Goal: Task Accomplishment & Management: Manage account settings

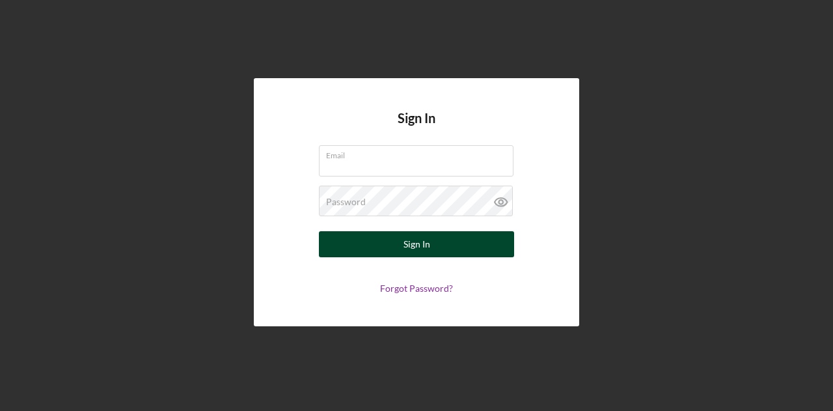
type input "[PERSON_NAME][EMAIL_ADDRESS][DOMAIN_NAME]"
click at [426, 239] on div "Sign In" at bounding box center [417, 244] width 27 height 26
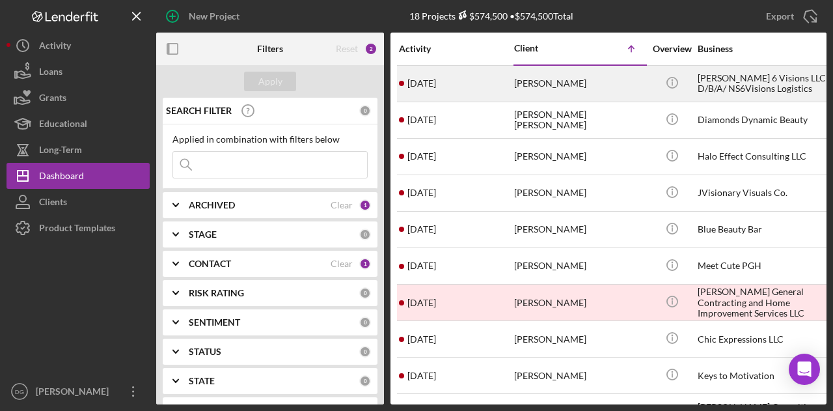
click at [573, 87] on div "[PERSON_NAME]" at bounding box center [579, 83] width 130 height 35
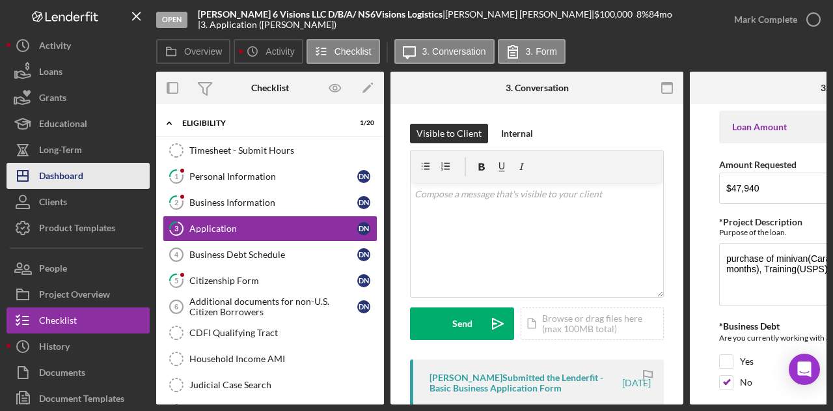
click at [113, 169] on button "Icon/Dashboard Dashboard" at bounding box center [78, 176] width 143 height 26
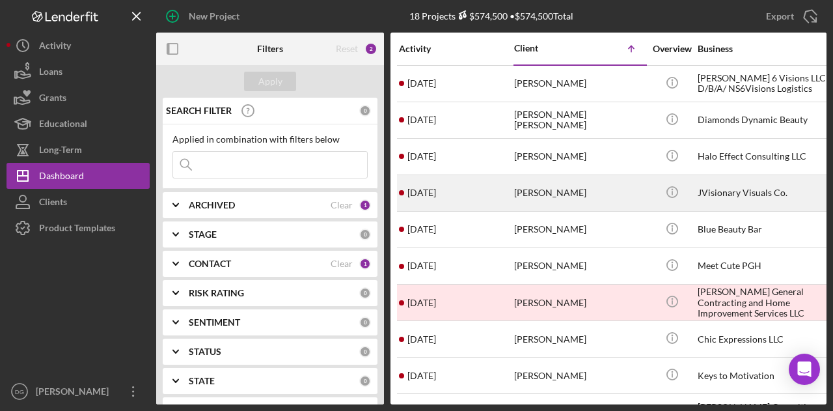
click at [720, 191] on div "JVisionary Visuals Co." at bounding box center [763, 193] width 130 height 35
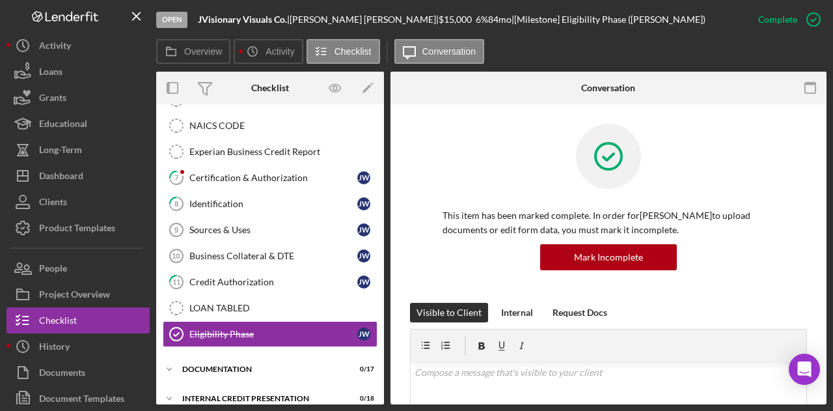
scroll to position [289, 0]
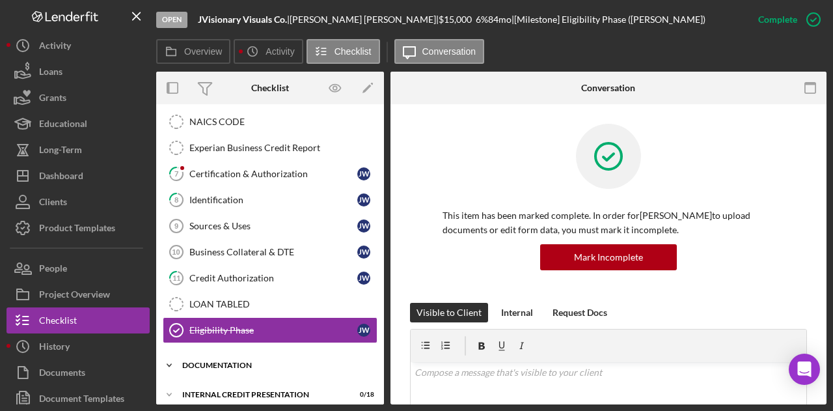
click at [210, 361] on div "documentation" at bounding box center [275, 365] width 186 height 8
drag, startPoint x: 379, startPoint y: 242, endPoint x: 374, endPoint y: 321, distance: 79.6
click at [374, 321] on div "Timesheet - Submit Hours Timesheet - Submit Hours 1 Personal Information [PERSO…" at bounding box center [270, 98] width 228 height 501
click at [379, 275] on div "Timesheet - Submit Hours Timesheet - Submit Hours 1 Personal Information [PERSO…" at bounding box center [270, 98] width 228 height 501
drag, startPoint x: 378, startPoint y: 267, endPoint x: 376, endPoint y: 316, distance: 49.5
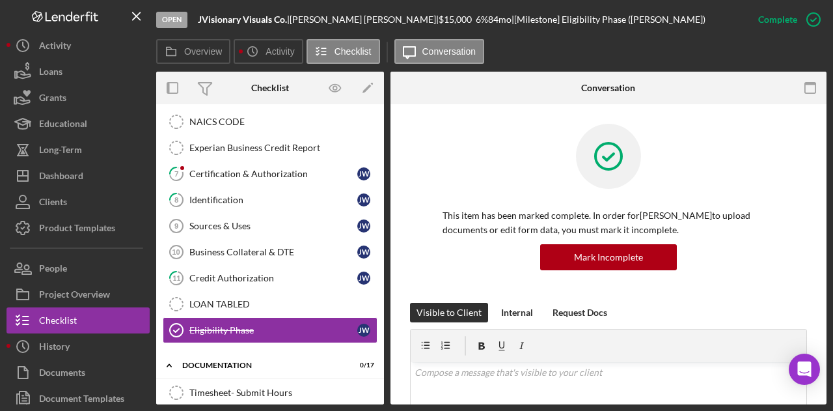
click at [376, 316] on div "Timesheet - Submit Hours Timesheet - Submit Hours 1 Personal Information [PERSO…" at bounding box center [270, 98] width 228 height 501
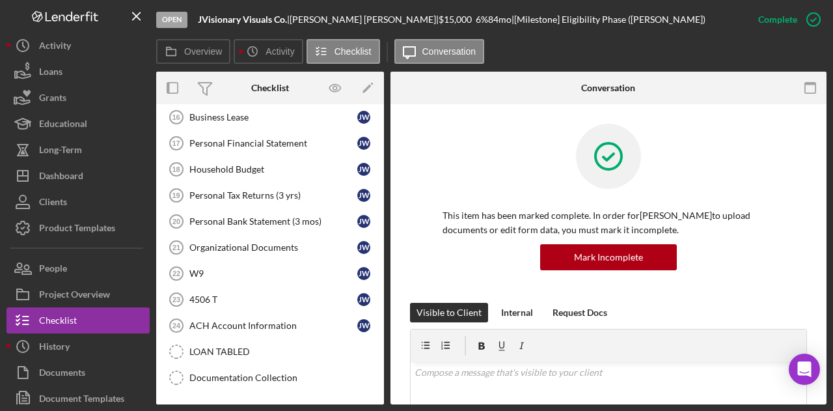
scroll to position [733, 0]
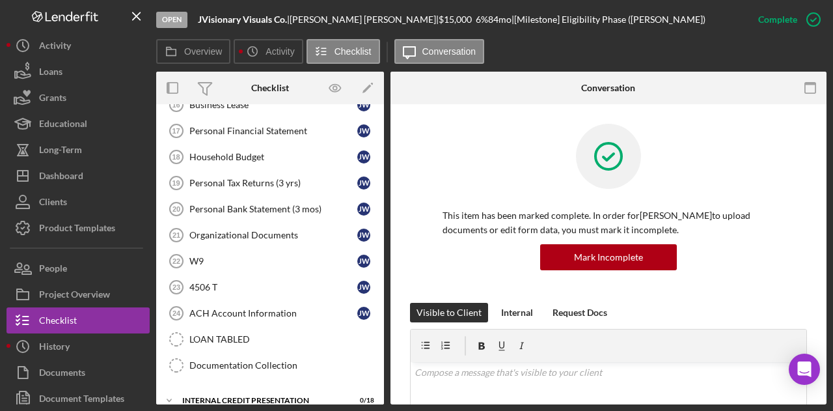
click at [402, 406] on div "Open JVisionary Visuals Co. | [PERSON_NAME] | $15,000 $15,000 6 % 84 mo | [Mile…" at bounding box center [416, 205] width 833 height 411
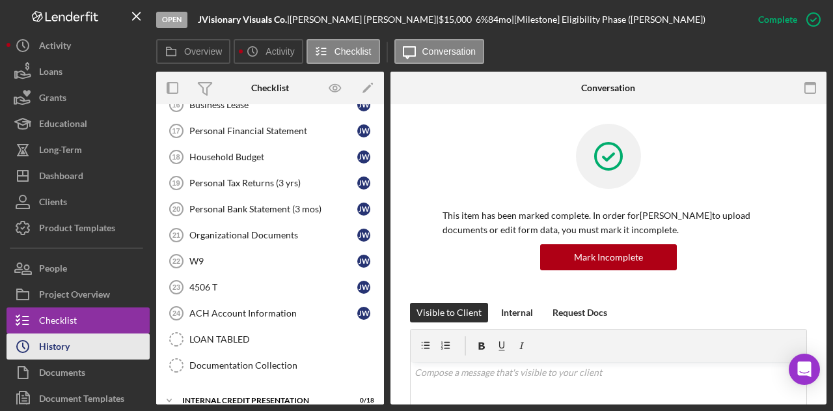
click at [82, 350] on button "Icon/History History" at bounding box center [78, 346] width 143 height 26
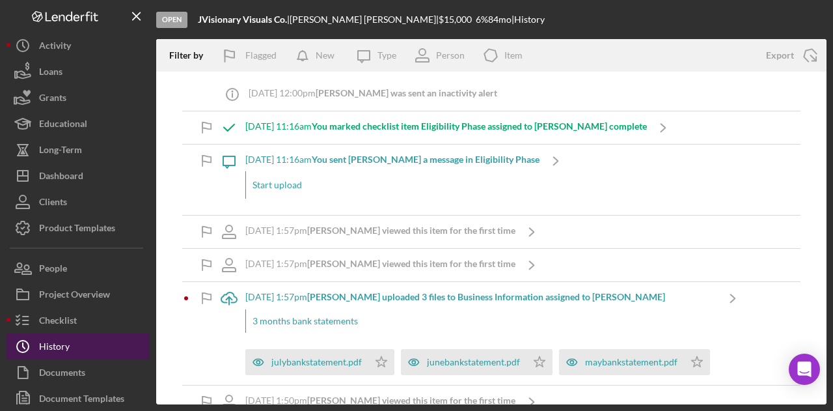
click at [82, 352] on button "Icon/History History" at bounding box center [78, 346] width 143 height 26
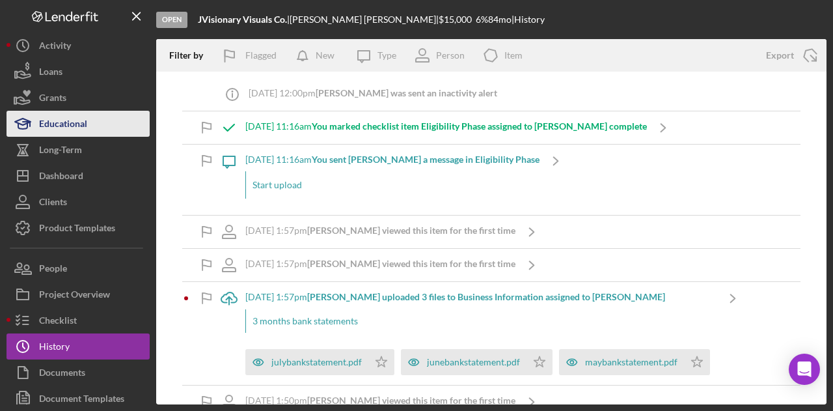
click at [85, 126] on div "Educational" at bounding box center [63, 125] width 48 height 29
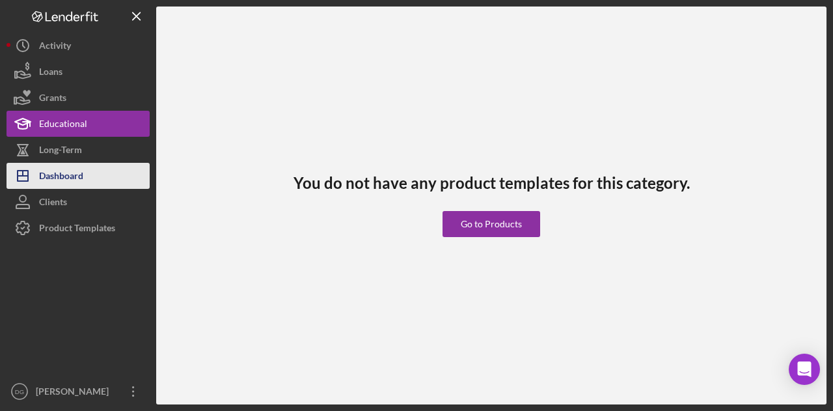
click at [80, 184] on div "Dashboard" at bounding box center [61, 177] width 44 height 29
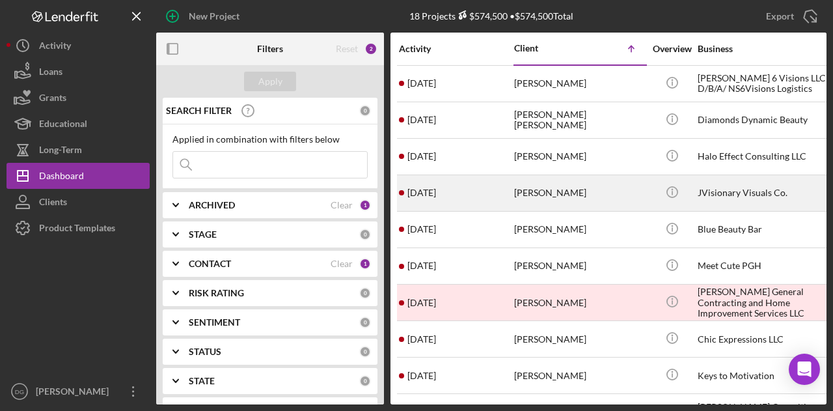
click at [607, 188] on div "[PERSON_NAME]" at bounding box center [579, 193] width 130 height 35
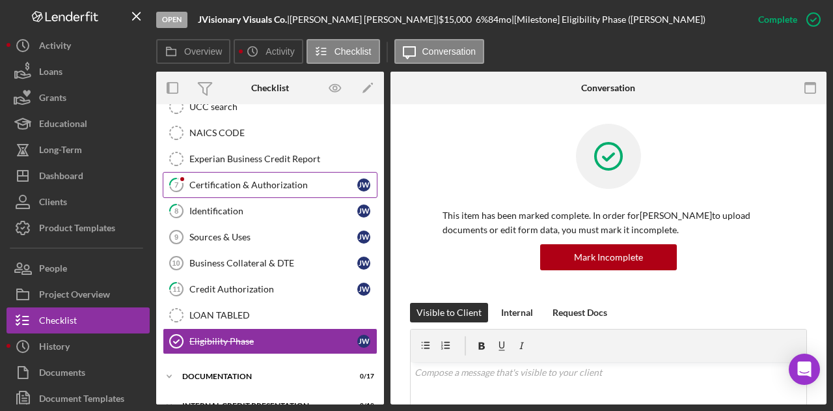
scroll to position [289, 0]
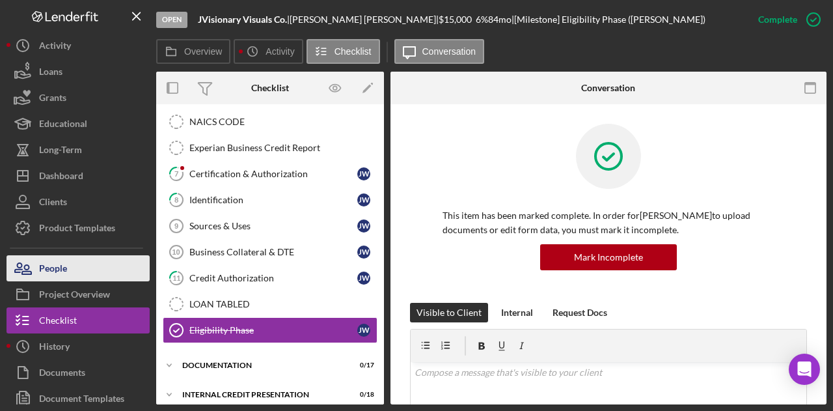
click at [66, 270] on div "People" at bounding box center [53, 269] width 28 height 29
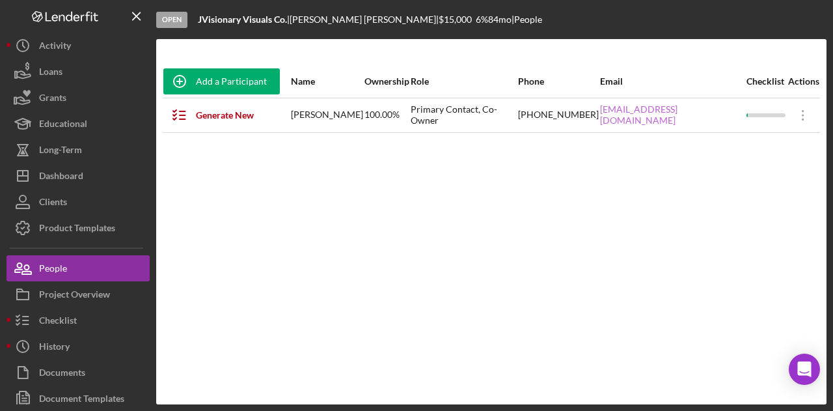
click at [673, 113] on link "[EMAIL_ADDRESS][DOMAIN_NAME]" at bounding box center [672, 114] width 145 height 21
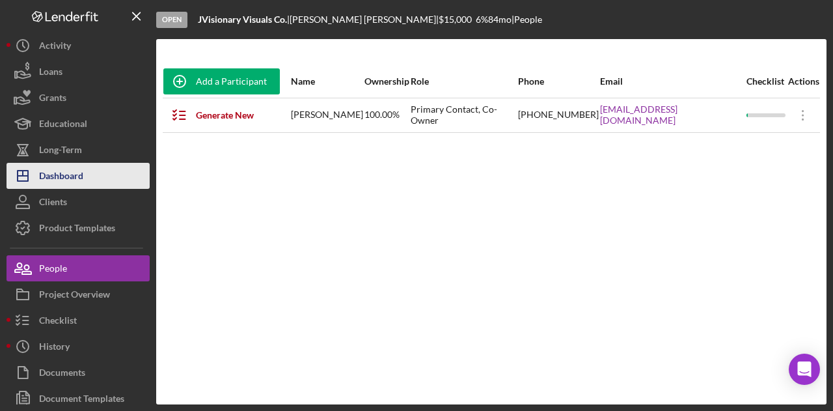
click at [71, 170] on div "Dashboard" at bounding box center [61, 177] width 44 height 29
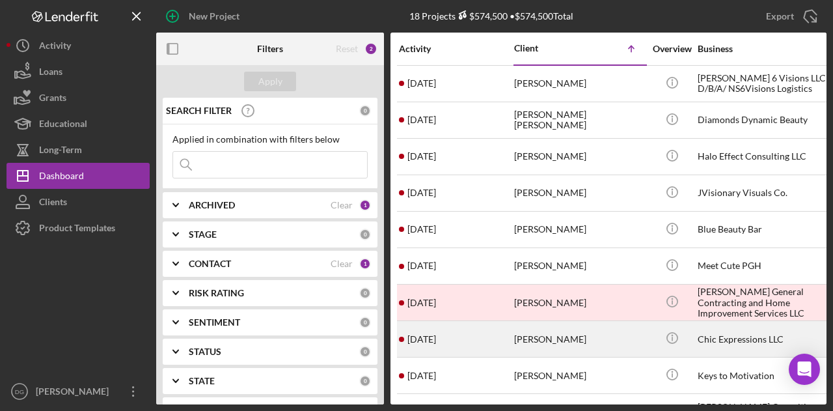
click at [712, 339] on div "Chic Expressions LLC" at bounding box center [763, 339] width 130 height 35
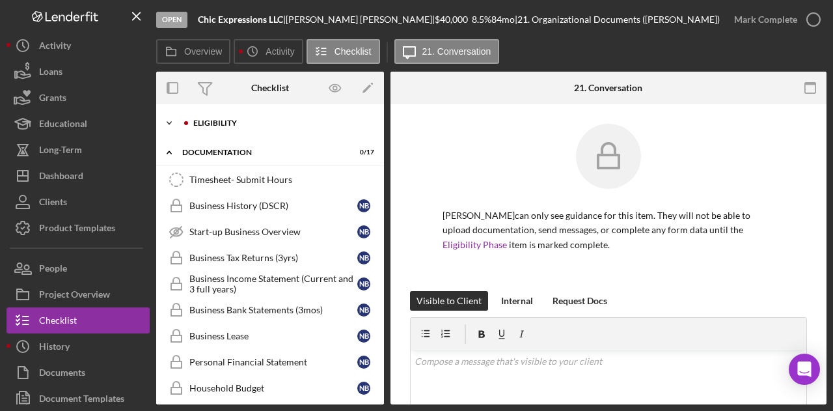
click at [216, 121] on div "Eligibility" at bounding box center [280, 123] width 174 height 8
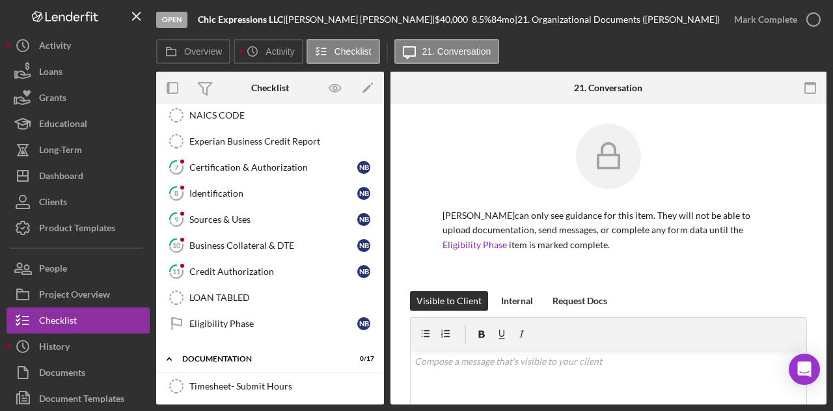
scroll to position [298, 0]
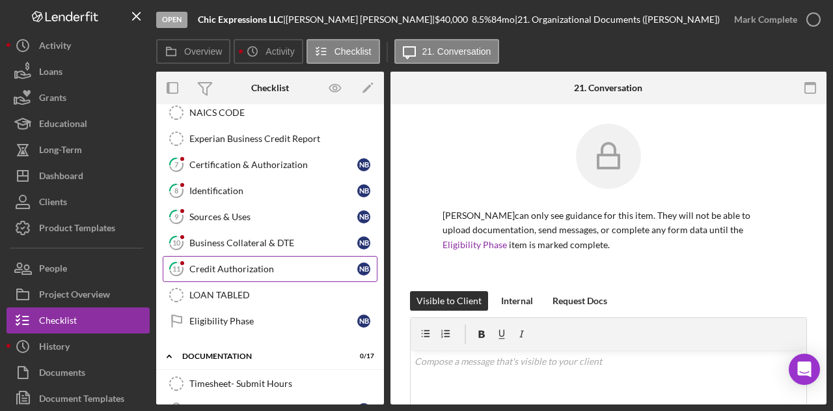
click at [243, 264] on div "Credit Authorization" at bounding box center [273, 269] width 168 height 10
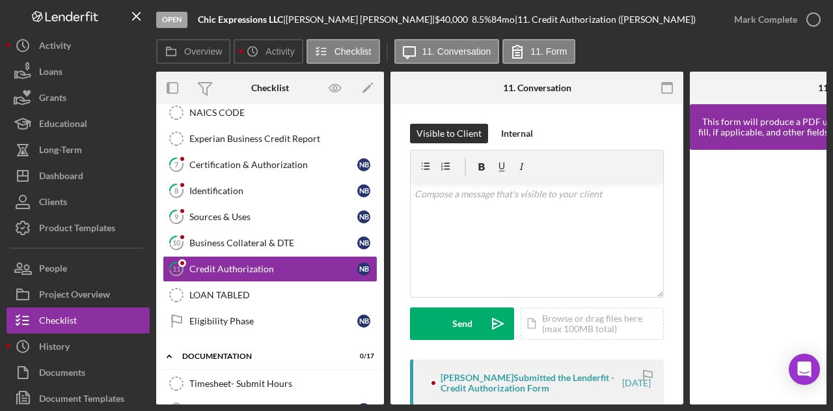
click at [486, 382] on div "[PERSON_NAME] Submitted the Lenderfit - Credit Authorization Form" at bounding box center [531, 382] width 180 height 21
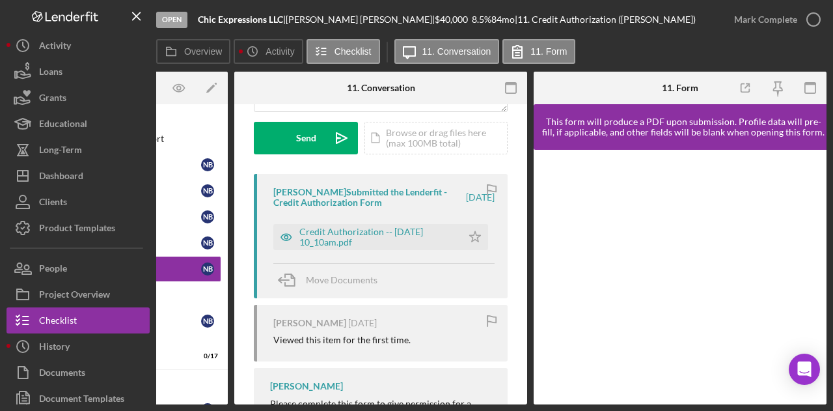
scroll to position [190, 0]
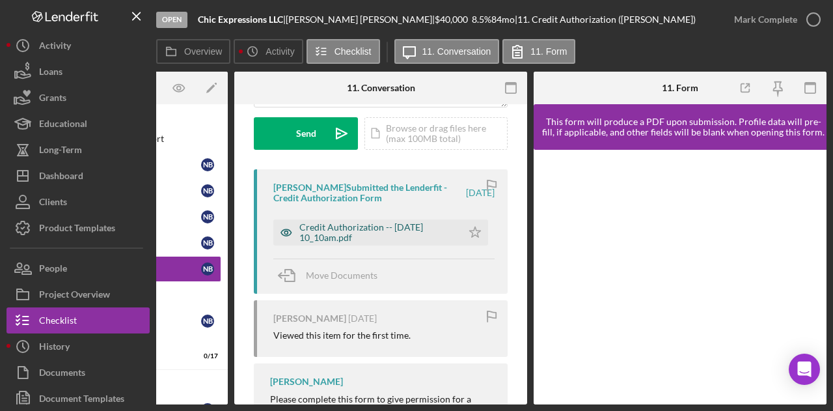
click at [366, 229] on div "Credit Authorization -- [DATE] 10_10am.pdf" at bounding box center [378, 232] width 156 height 21
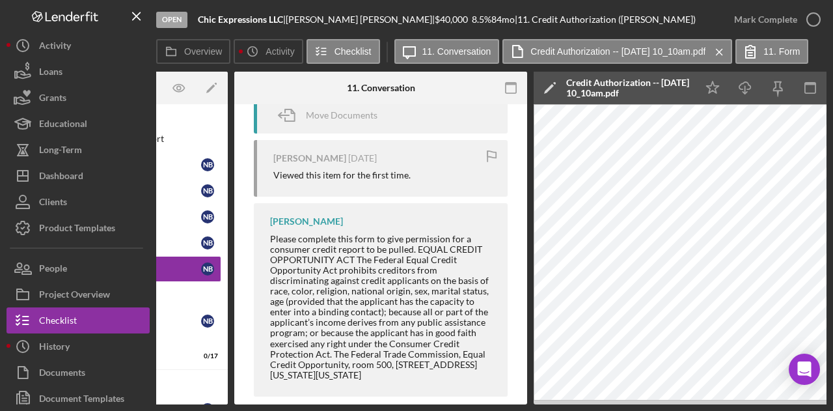
scroll to position [349, 0]
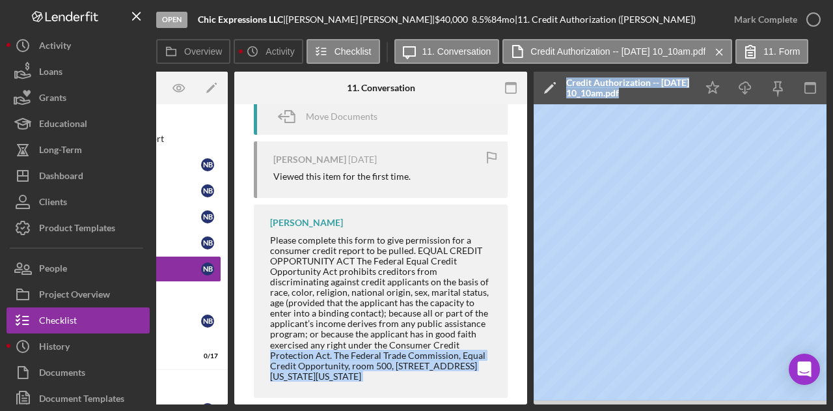
drag, startPoint x: 527, startPoint y: 343, endPoint x: 531, endPoint y: 318, distance: 25.0
click at [531, 318] on div "Overview Internal Workflow Stage Open Icon/Dropdown Arrow Archive (can unarchiv…" at bounding box center [491, 238] width 671 height 333
click at [743, 91] on icon "Icon/Download" at bounding box center [745, 88] width 29 height 29
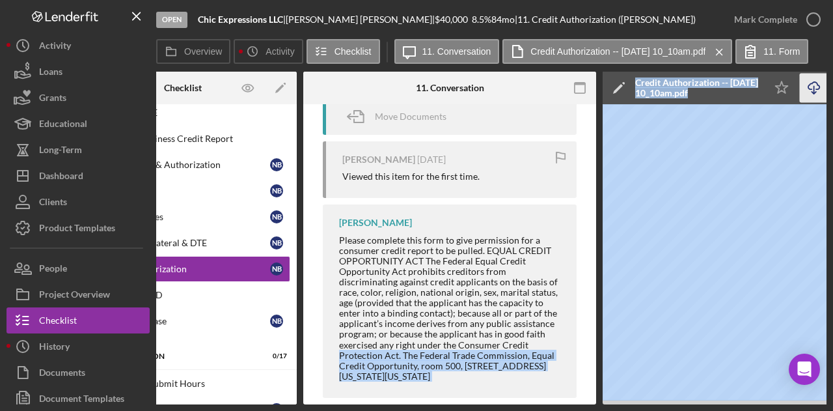
scroll to position [0, 0]
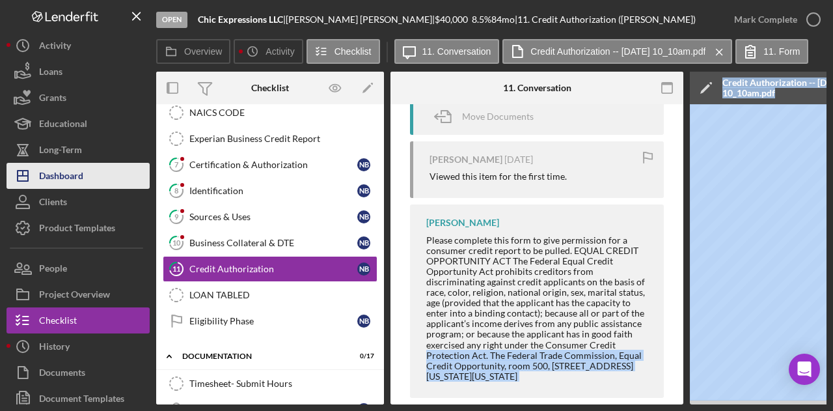
click at [59, 178] on div "Dashboard" at bounding box center [61, 177] width 44 height 29
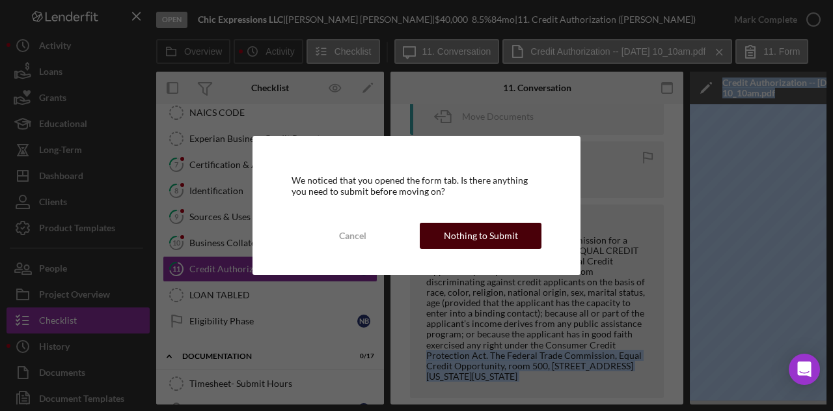
click at [469, 234] on div "Nothing to Submit" at bounding box center [481, 236] width 74 height 26
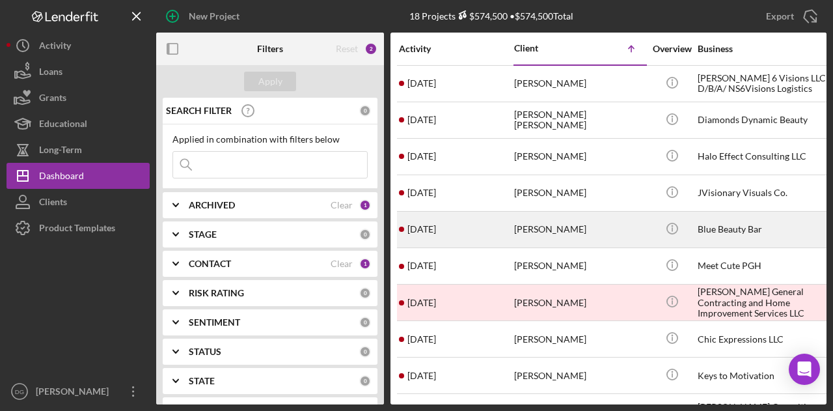
click at [712, 226] on div "Blue Beauty Bar" at bounding box center [763, 229] width 130 height 35
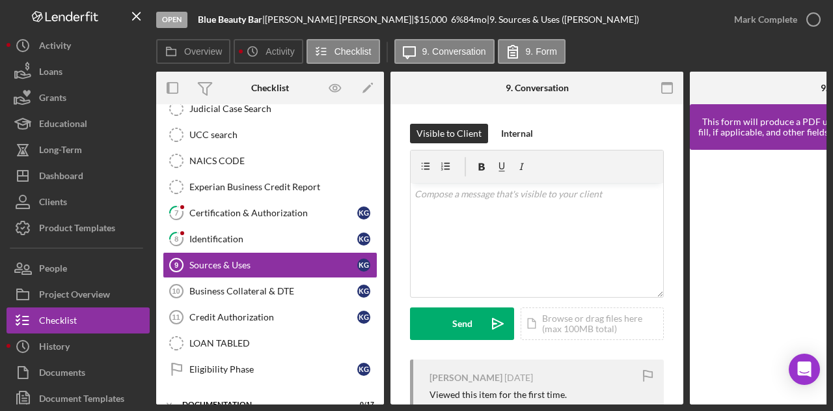
scroll to position [279, 0]
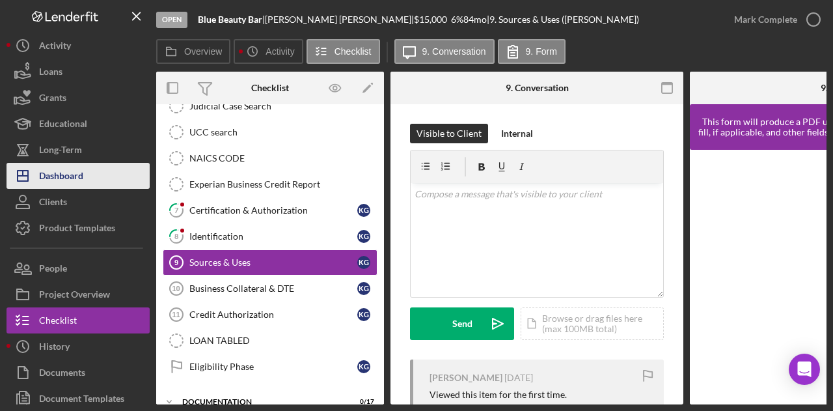
click at [63, 176] on div "Dashboard" at bounding box center [61, 177] width 44 height 29
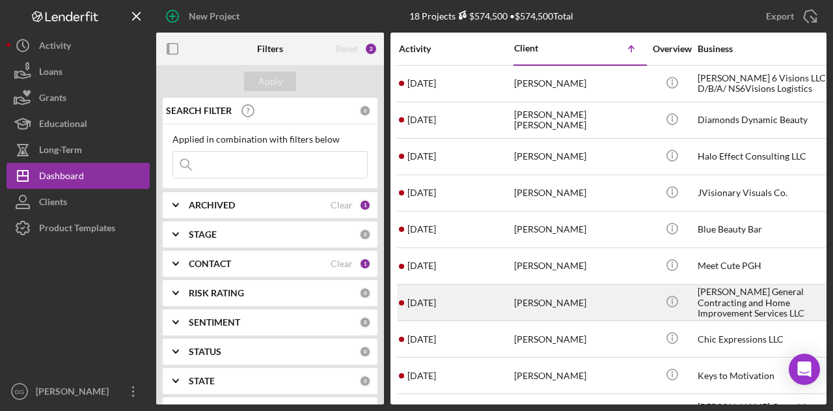
click at [731, 294] on div "[PERSON_NAME] General Contracting and Home Improvement Services LLC" at bounding box center [763, 302] width 130 height 35
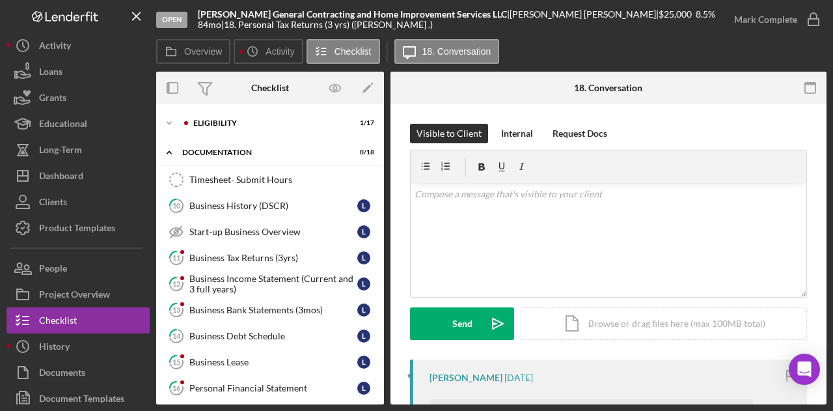
click at [212, 110] on div "Icon/Expander Eligibility 1 / 17 Icon/Expander documentation 0 / 18 Timesheet- …" at bounding box center [270, 254] width 228 height 300
click at [208, 120] on div "Eligibility" at bounding box center [280, 123] width 174 height 8
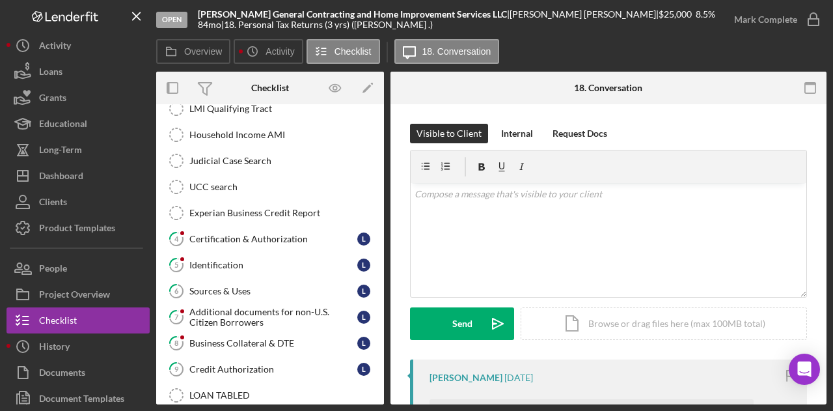
scroll to position [144, 0]
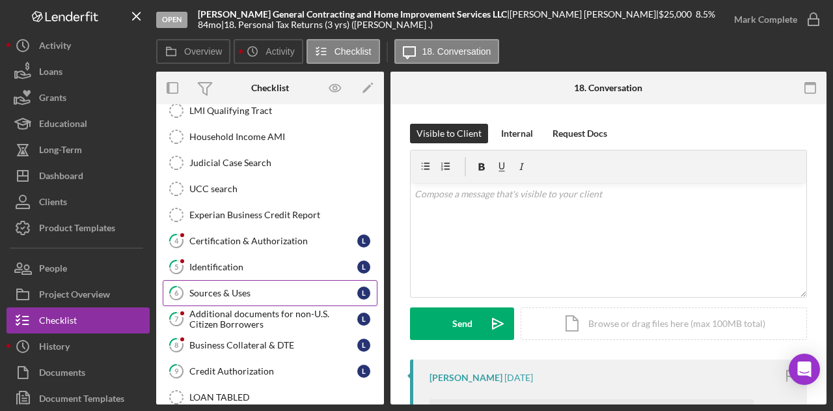
click at [236, 288] on div "Sources & Uses" at bounding box center [273, 293] width 168 height 10
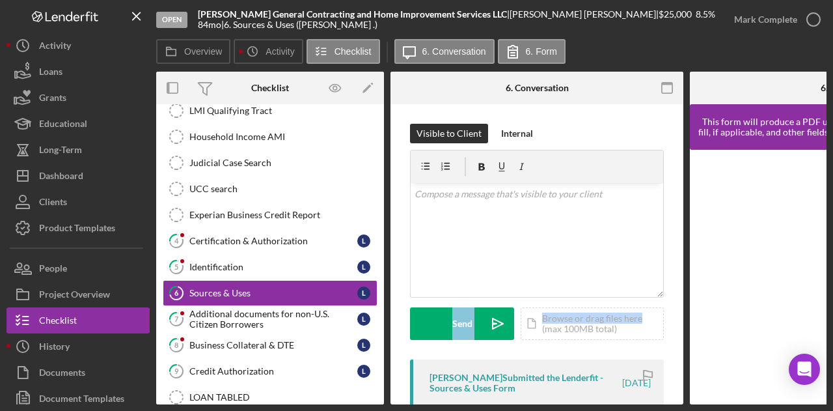
drag, startPoint x: 678, startPoint y: 251, endPoint x: 673, endPoint y: 311, distance: 60.7
click at [673, 311] on div "Visible to Client Internal v Color teal Color pink Remove color Add row above A…" at bounding box center [537, 380] width 293 height 553
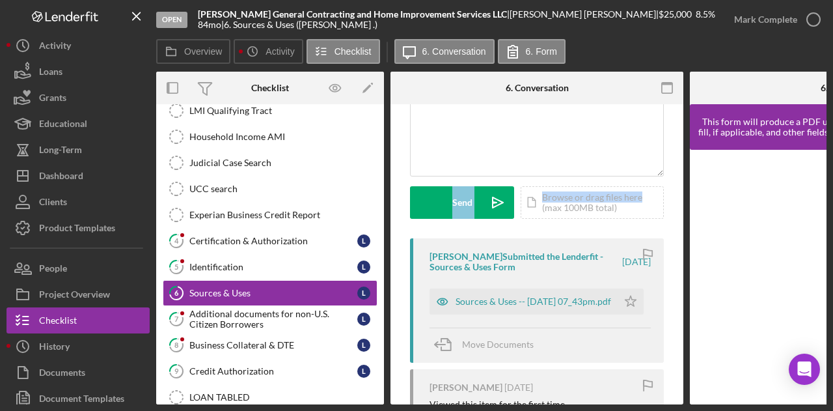
scroll to position [130, 0]
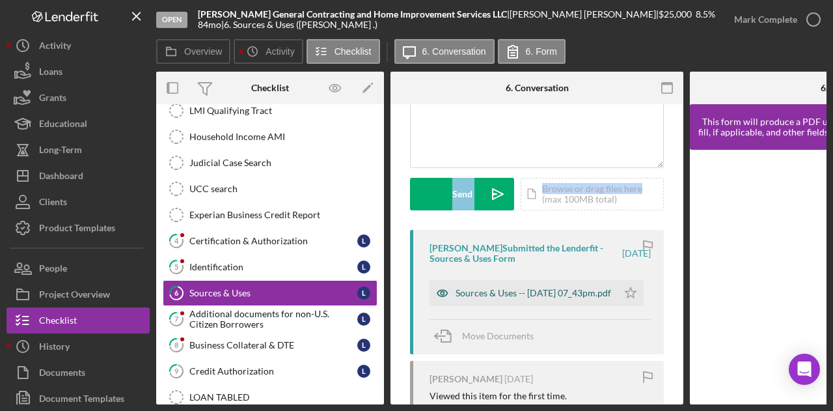
click at [541, 288] on div "Sources & Uses -- [DATE] 07_43pm.pdf" at bounding box center [534, 293] width 156 height 10
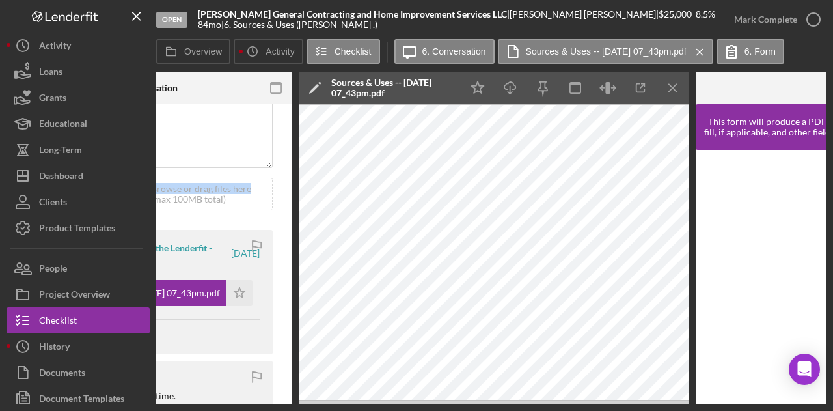
scroll to position [0, 395]
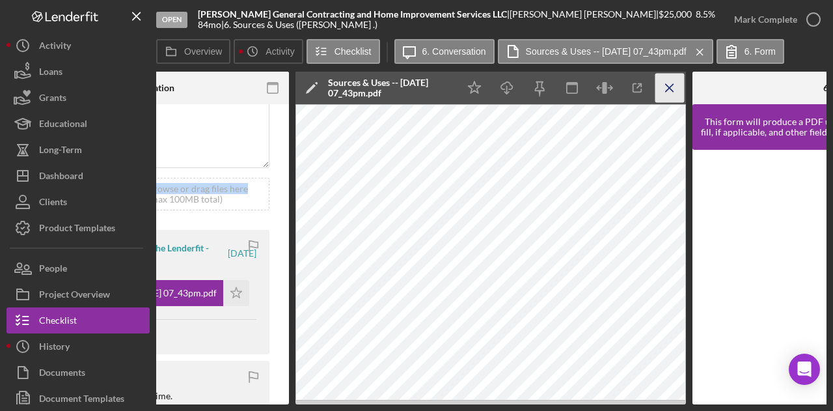
click at [675, 87] on icon "Icon/Menu Close" at bounding box center [670, 88] width 29 height 29
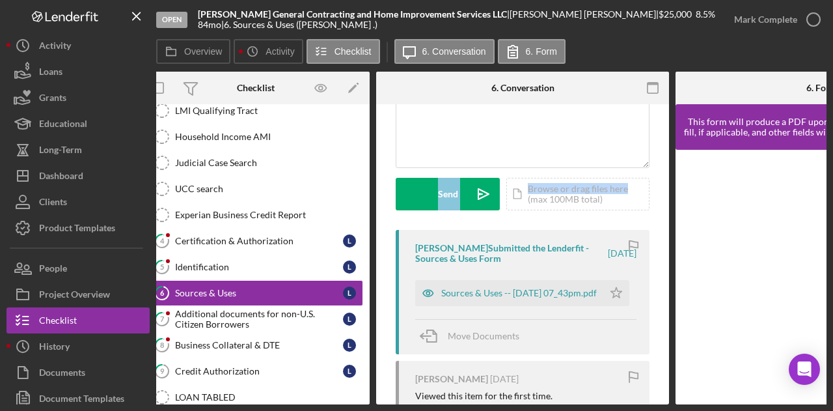
scroll to position [0, 0]
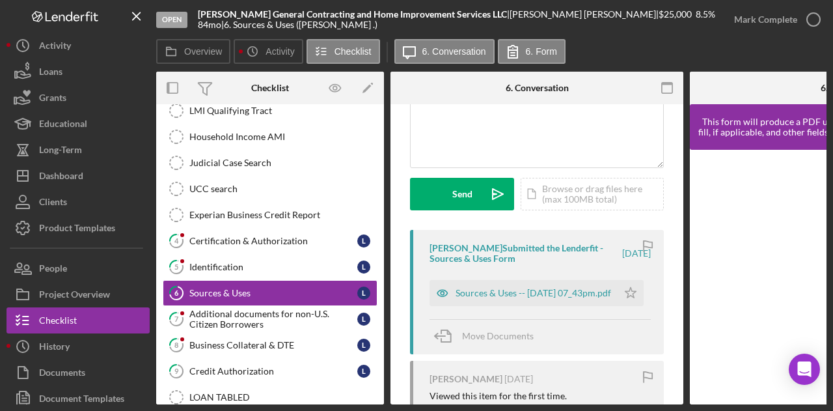
click at [609, 214] on div "Visible to Client Internal v Color teal Color pink Remove color Add row above A…" at bounding box center [537, 112] width 254 height 236
click at [221, 367] on div "Credit Authorization" at bounding box center [273, 371] width 168 height 10
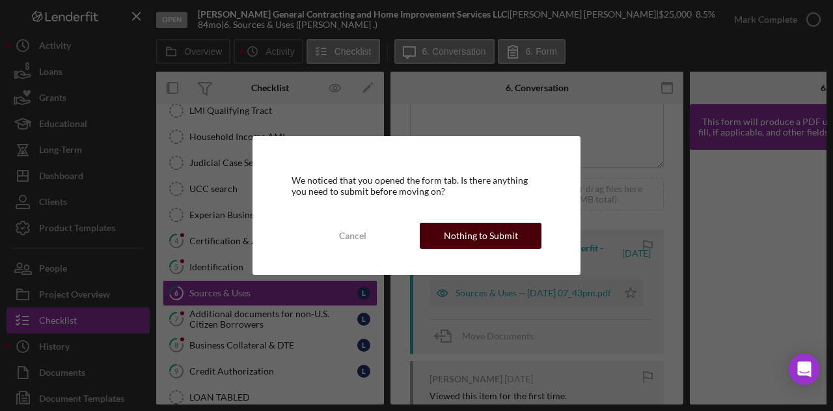
click at [497, 230] on div "Nothing to Submit" at bounding box center [481, 236] width 74 height 26
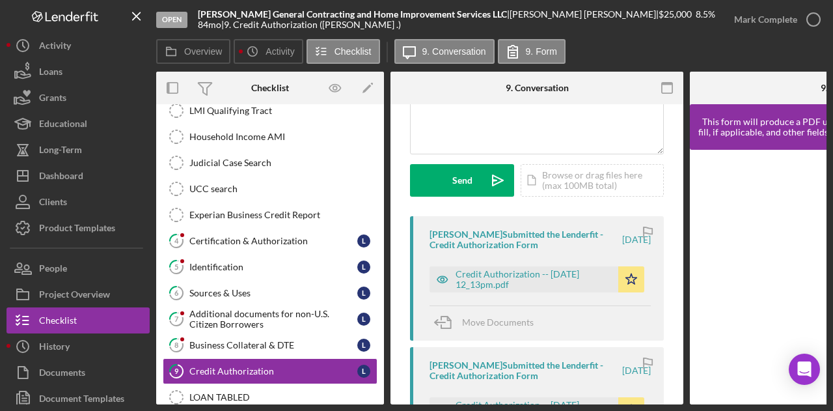
scroll to position [186, 0]
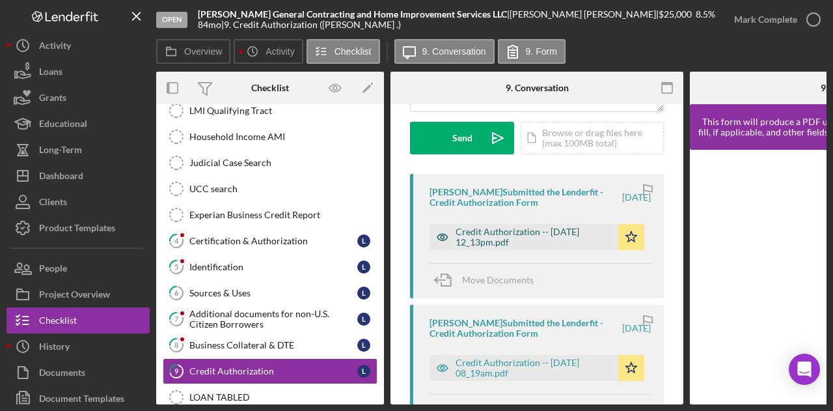
click at [561, 232] on div "Credit Authorization -- [DATE] 12_13pm.pdf" at bounding box center [534, 237] width 156 height 21
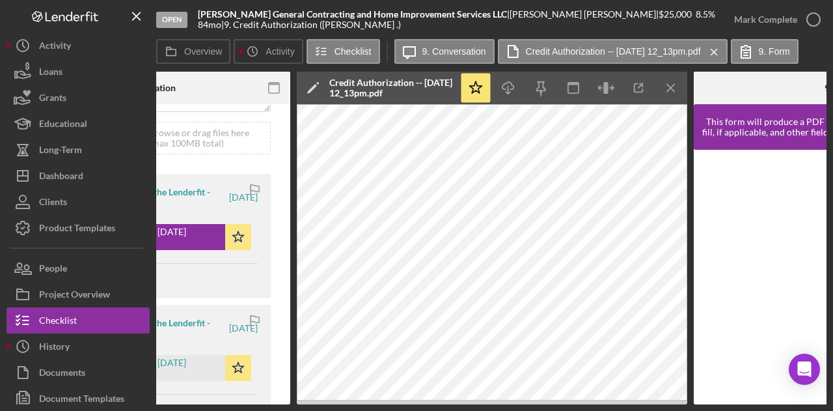
scroll to position [0, 431]
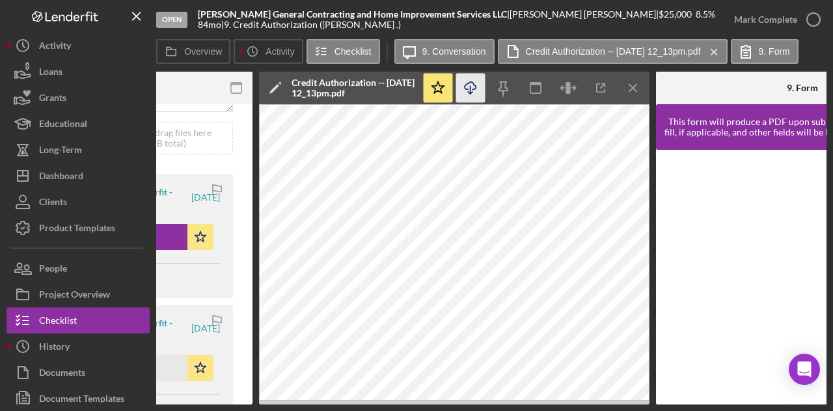
click at [473, 100] on icon "Icon/Download" at bounding box center [470, 88] width 29 height 29
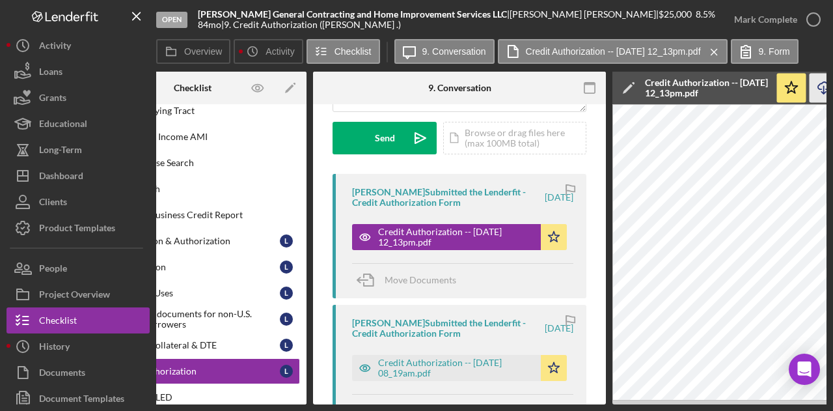
scroll to position [0, 0]
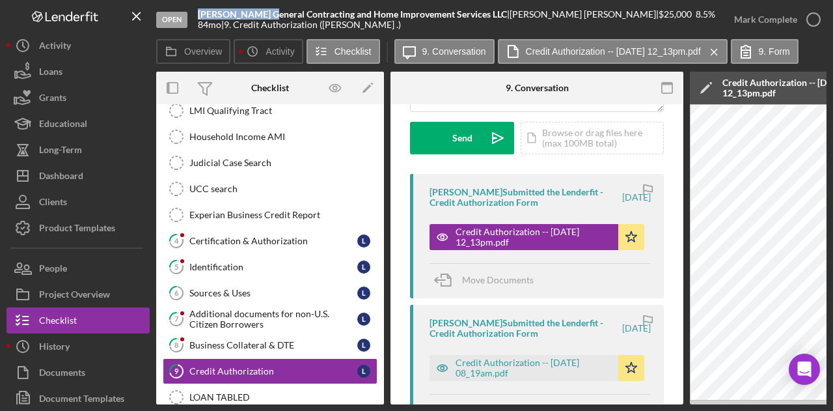
drag, startPoint x: 268, startPoint y: 14, endPoint x: 198, endPoint y: 14, distance: 70.3
click at [198, 14] on b "[PERSON_NAME] General Contracting and Home Improvement Services LLC" at bounding box center [352, 13] width 309 height 11
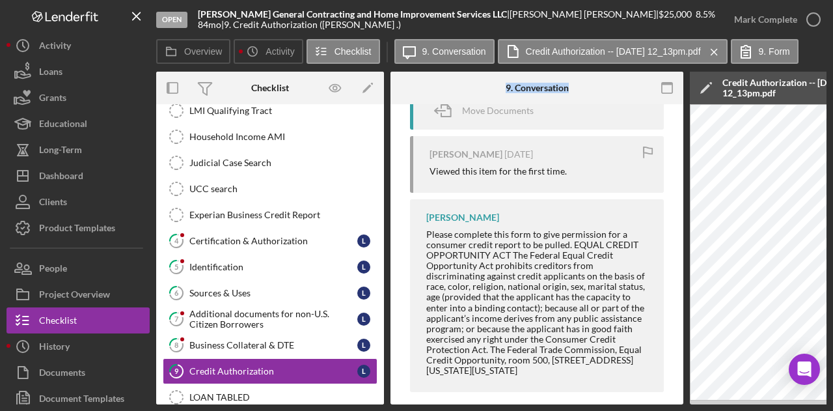
scroll to position [501, 0]
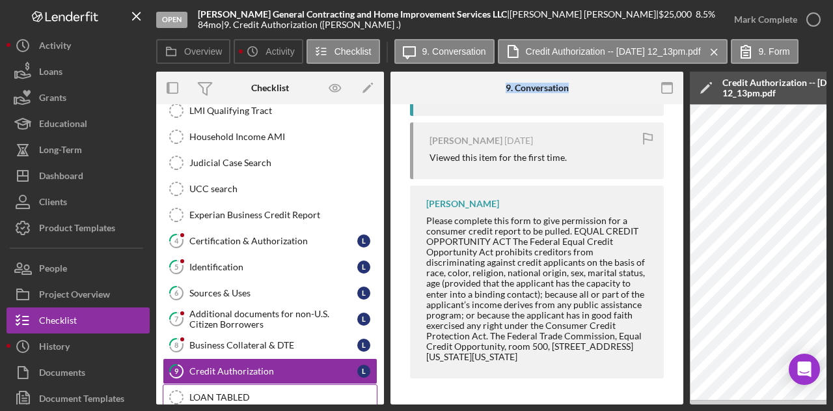
drag, startPoint x: 418, startPoint y: 344, endPoint x: 373, endPoint y: 394, distance: 66.8
click at [373, 394] on div "Overview Internal Workflow Stage Open Icon/Dropdown Arrow Archive (can unarchiv…" at bounding box center [491, 238] width 671 height 333
drag, startPoint x: 380, startPoint y: 212, endPoint x: 380, endPoint y: 223, distance: 11.7
click at [380, 223] on div "Icon/Expander Eligibility 1 / 17 Timesheet - Submit Hours Timesheet - Submit Ho…" at bounding box center [270, 254] width 228 height 300
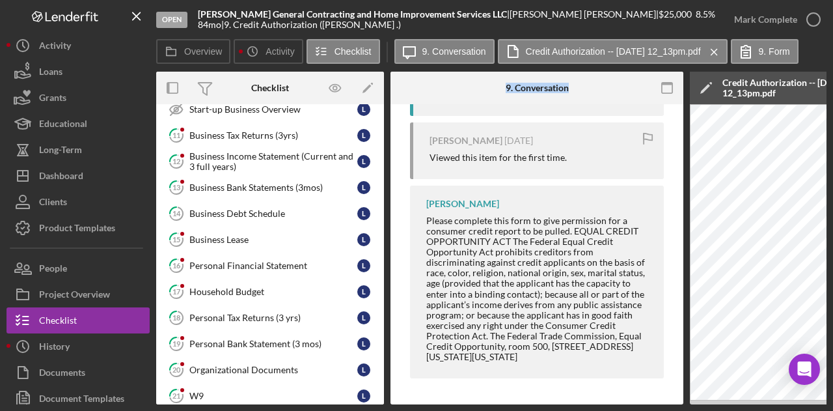
scroll to position [570, 0]
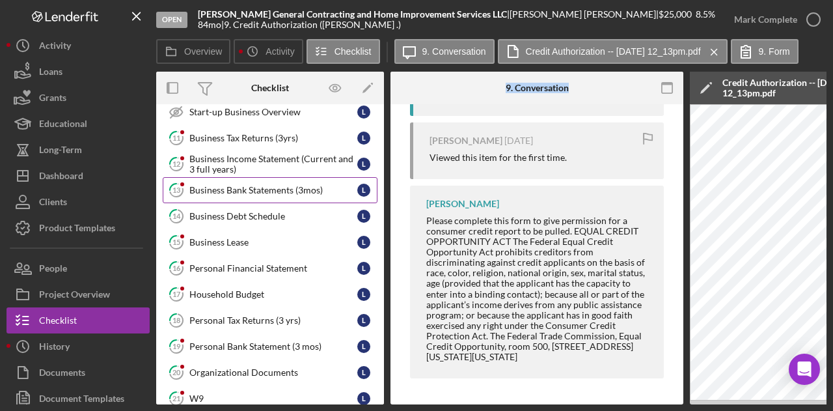
click at [232, 185] on div "Business Bank Statements (3mos)" at bounding box center [273, 190] width 168 height 10
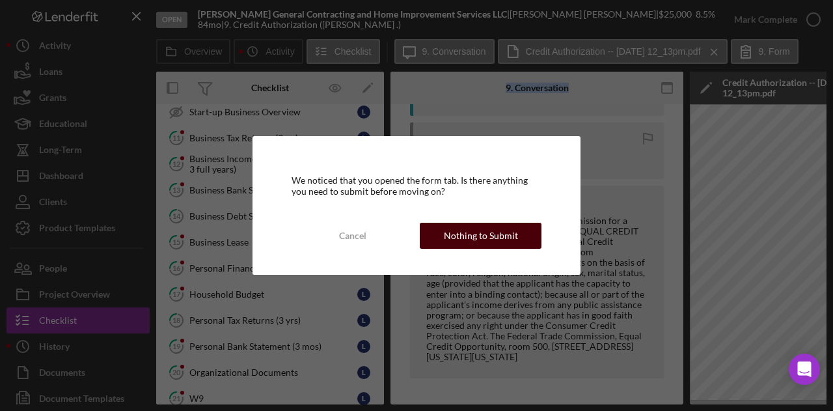
drag, startPoint x: 447, startPoint y: 235, endPoint x: 451, endPoint y: 242, distance: 7.3
click at [451, 242] on div "Nothing to Submit" at bounding box center [481, 236] width 74 height 26
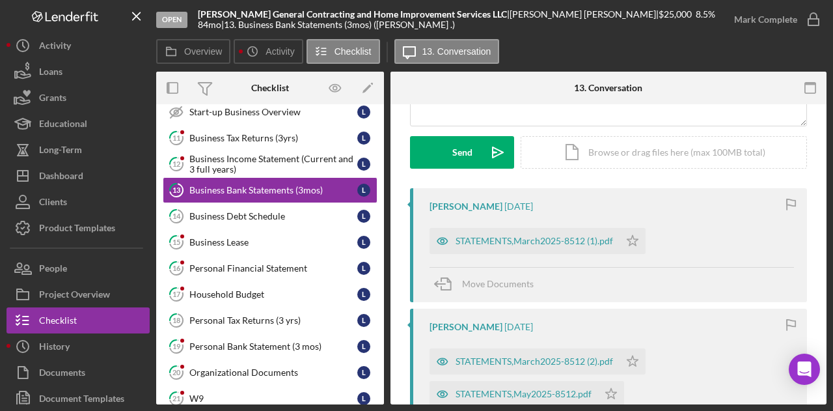
scroll to position [173, 0]
click at [380, 326] on div "Timesheet- Submit Hours Timesheet- Submit Hours 10 Business History (DSCR) L St…" at bounding box center [270, 284] width 228 height 475
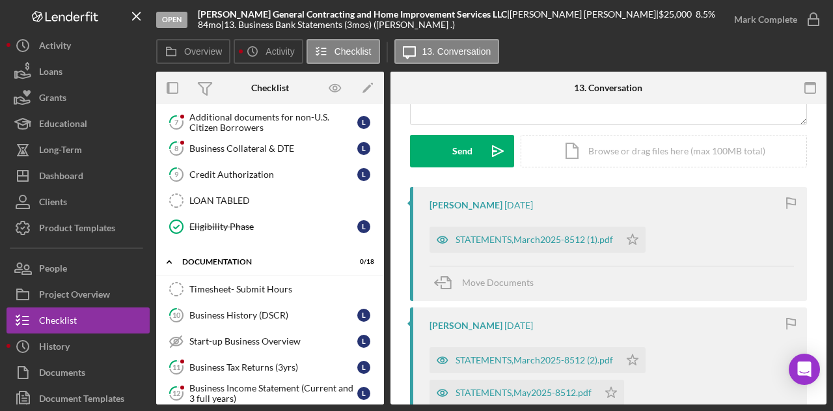
scroll to position [354, 0]
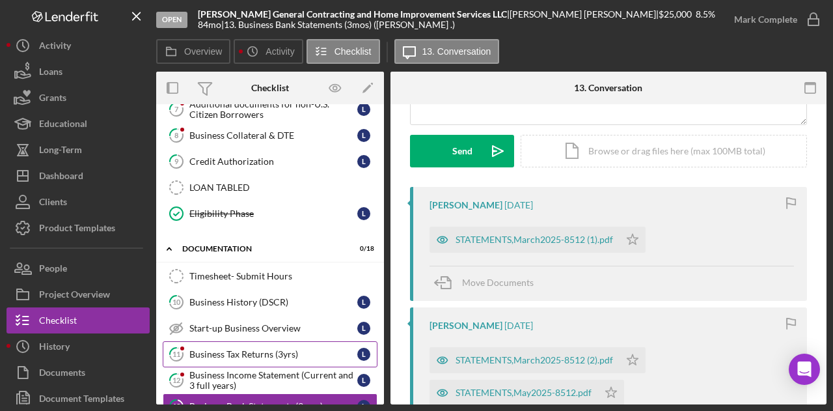
click at [235, 349] on div "Business Tax Returns (3yrs)" at bounding box center [273, 354] width 168 height 10
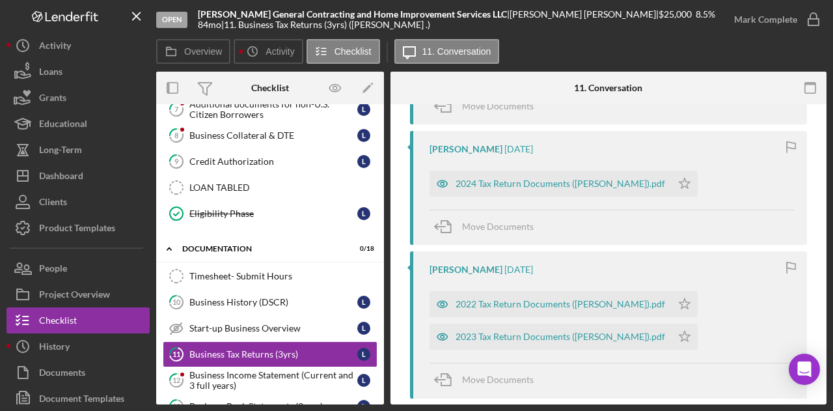
scroll to position [350, 0]
click at [511, 333] on div "2023 Tax Return Documents ([PERSON_NAME]).pdf" at bounding box center [561, 336] width 210 height 10
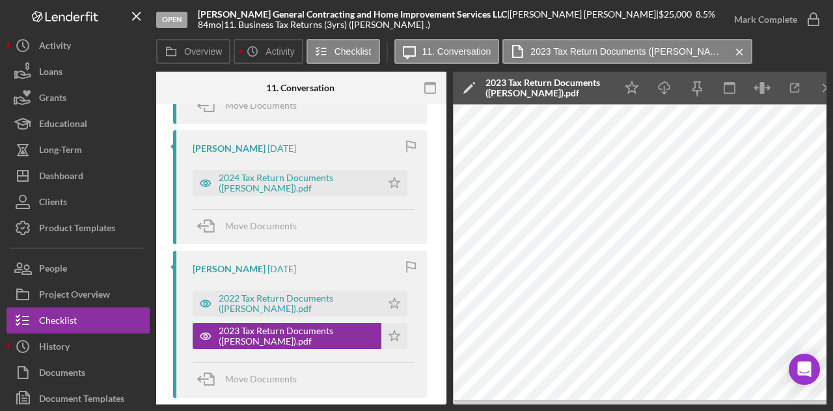
scroll to position [0, 254]
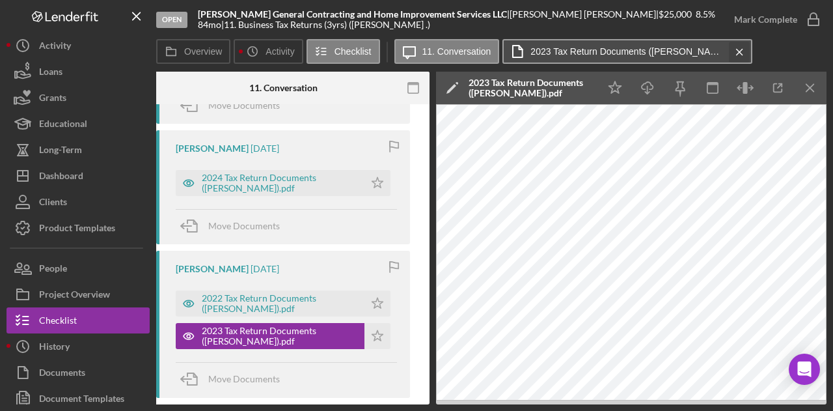
click at [745, 47] on button "2023 Tax Return Documents ([PERSON_NAME]).pdf Icon/Menu Close" at bounding box center [628, 51] width 250 height 25
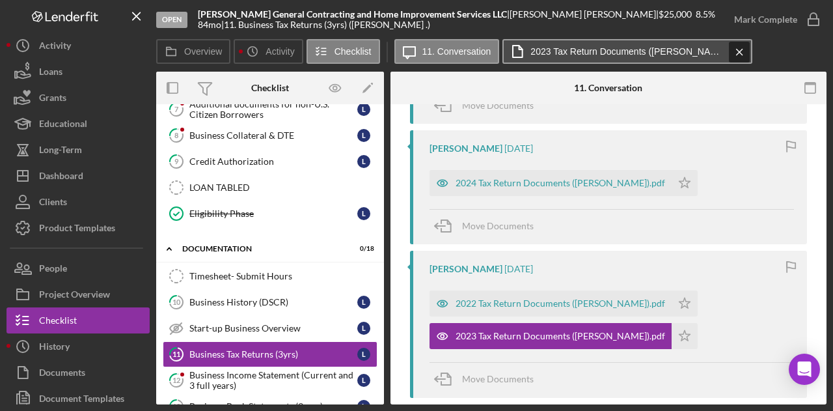
scroll to position [0, 0]
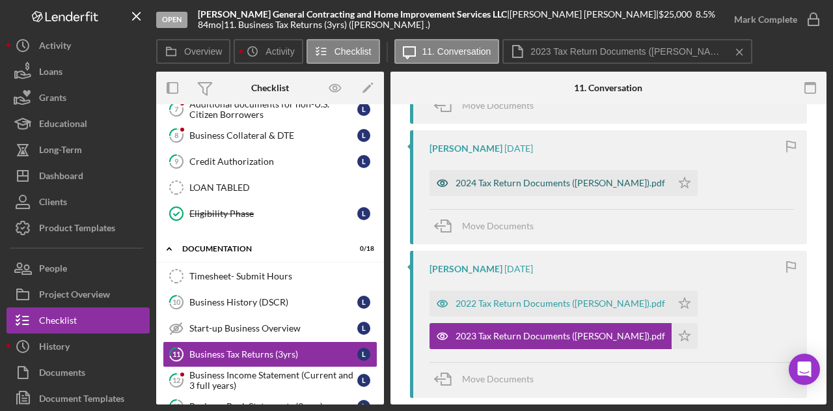
click at [492, 180] on div "2024 Tax Return Documents ([PERSON_NAME]).pdf" at bounding box center [561, 183] width 210 height 10
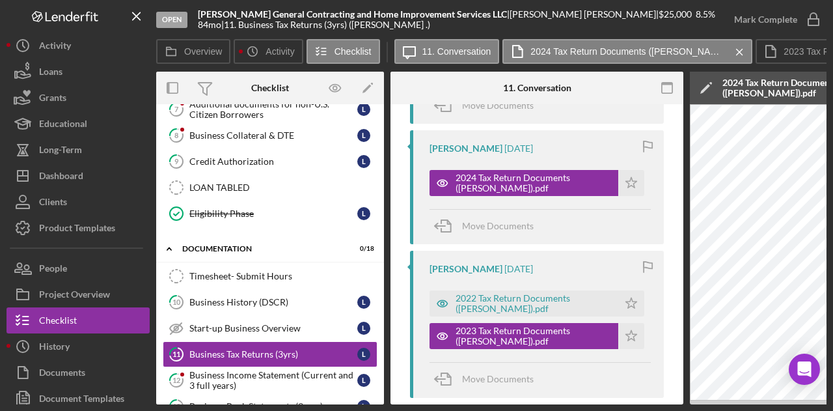
drag, startPoint x: 495, startPoint y: 404, endPoint x: 565, endPoint y: 405, distance: 69.7
click at [565, 405] on div "Open [PERSON_NAME] General Contracting and Home Improvement Services LLC | [PER…" at bounding box center [416, 205] width 833 height 411
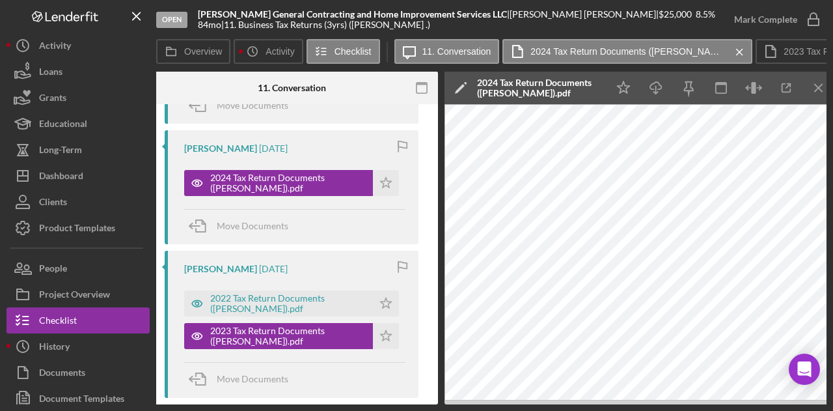
scroll to position [0, 260]
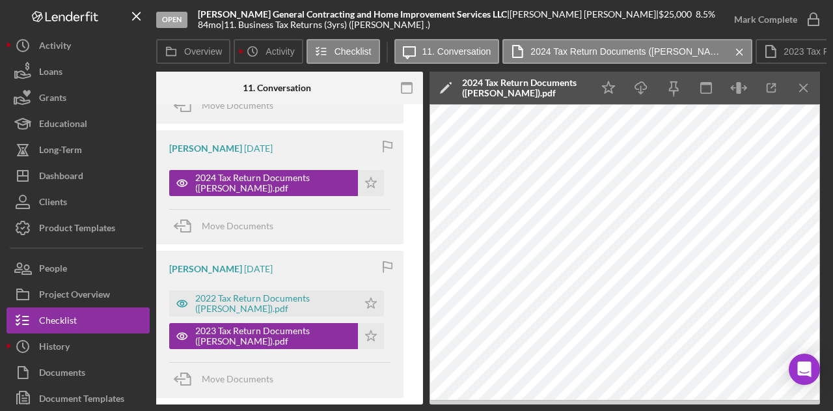
click at [820, 398] on div "Overview Internal Workflow Stage Open Icon/Dropdown Arrow Archive (can unarchiv…" at bounding box center [491, 238] width 671 height 333
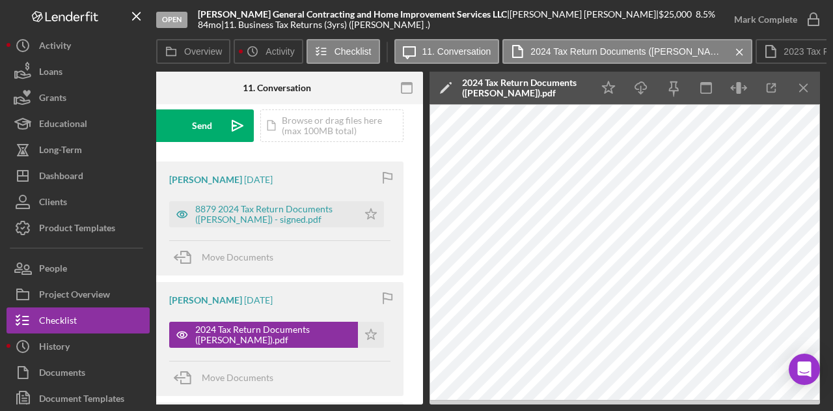
scroll to position [197, 0]
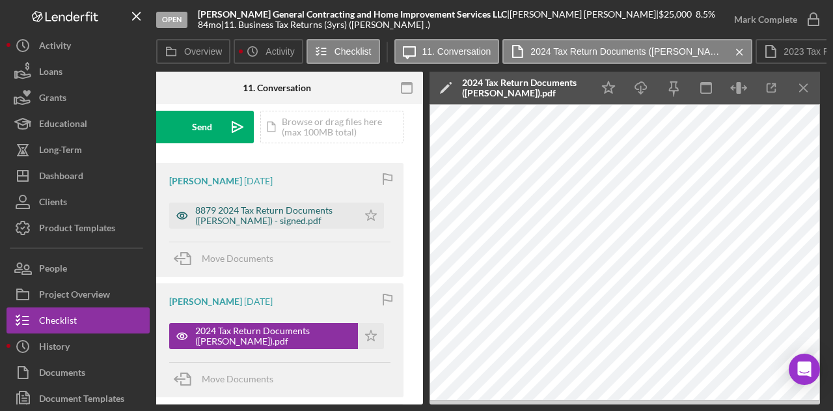
click at [280, 210] on div "8879 2024 Tax Return Documents ([PERSON_NAME]) - signed.pdf" at bounding box center [273, 215] width 156 height 21
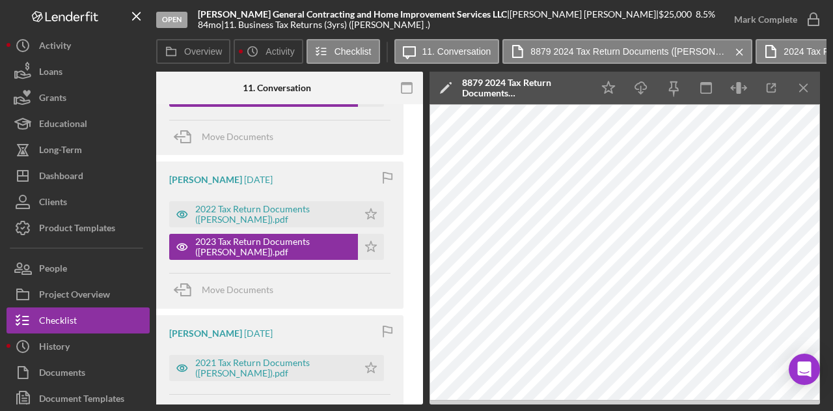
scroll to position [445, 0]
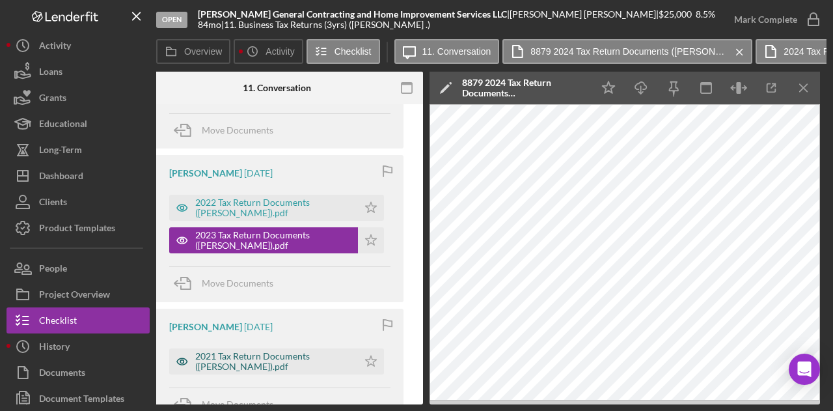
click at [274, 364] on div "2021 Tax Return Documents ([PERSON_NAME]).pdf" at bounding box center [273, 361] width 156 height 21
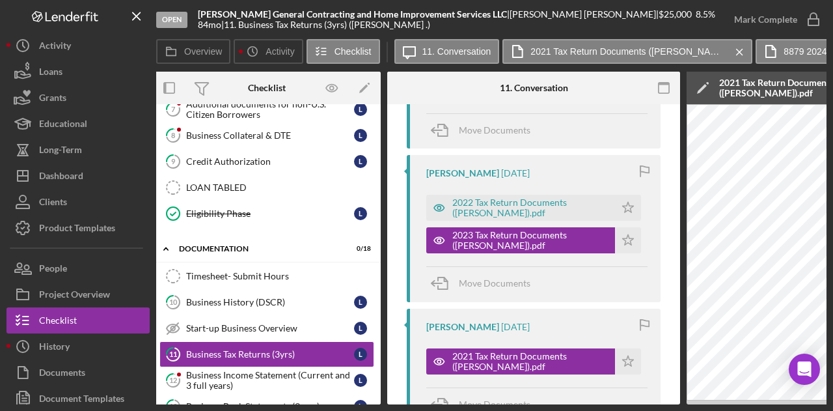
scroll to position [0, 0]
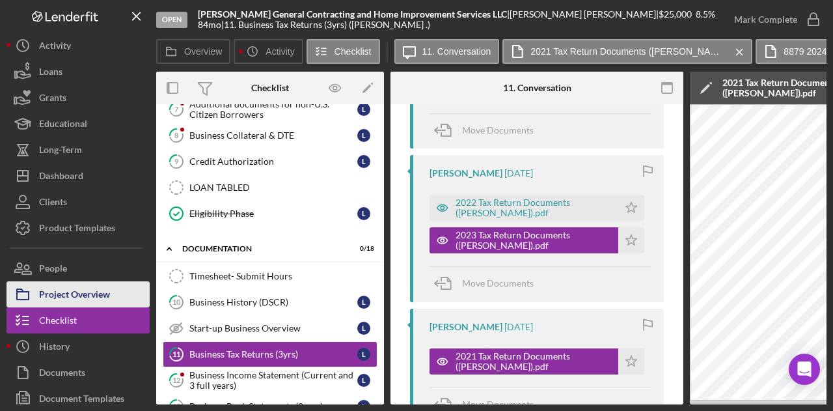
click at [60, 286] on div "Project Overview" at bounding box center [74, 295] width 71 height 29
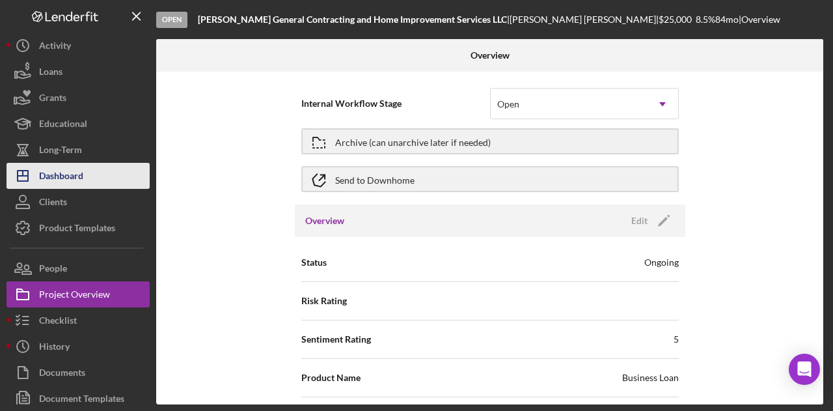
click at [52, 168] on div "Dashboard" at bounding box center [61, 177] width 44 height 29
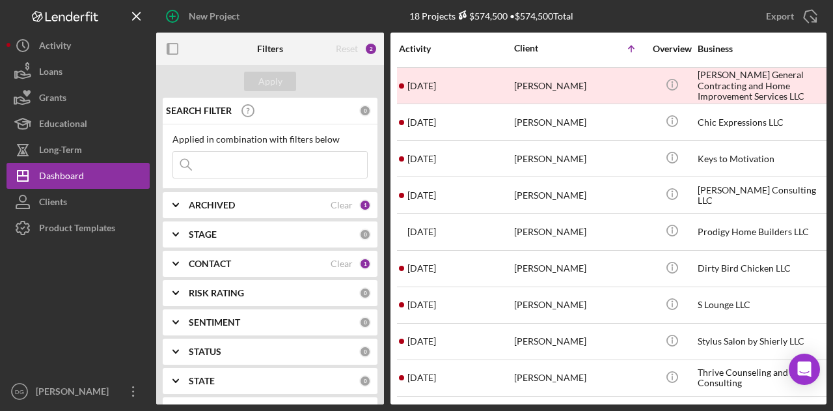
scroll to position [212, 0]
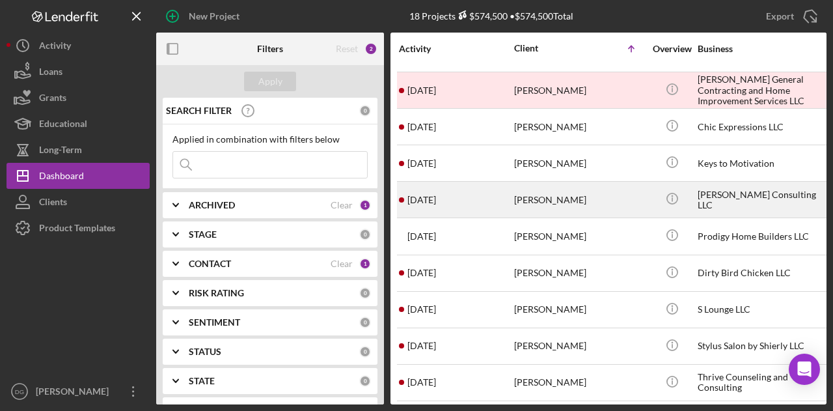
click at [750, 196] on div "[PERSON_NAME] Consulting LLC" at bounding box center [763, 199] width 130 height 35
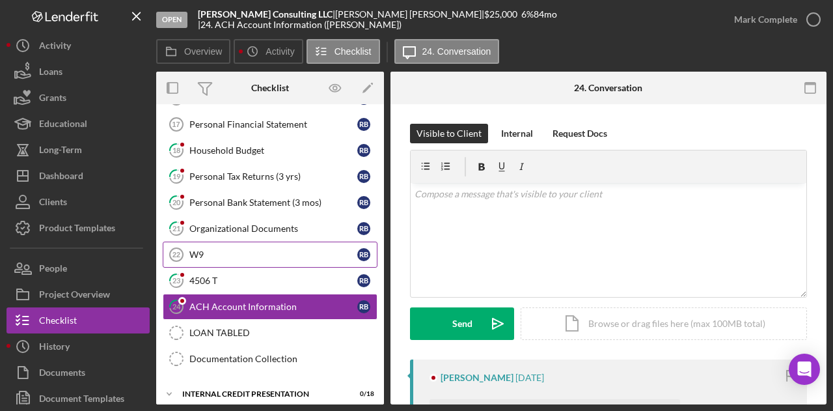
scroll to position [238, 0]
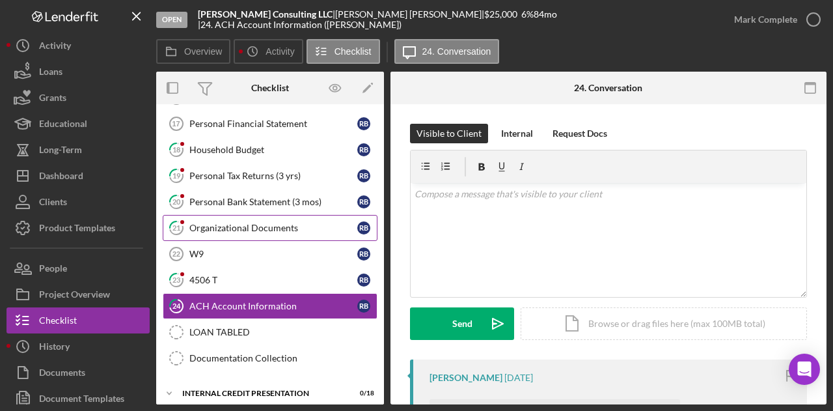
click at [208, 223] on div "Organizational Documents" at bounding box center [273, 228] width 168 height 10
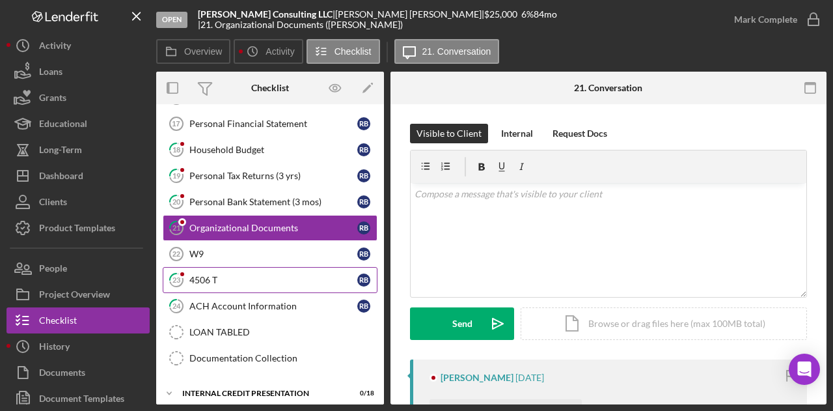
click at [209, 276] on div "4506 T" at bounding box center [273, 280] width 168 height 10
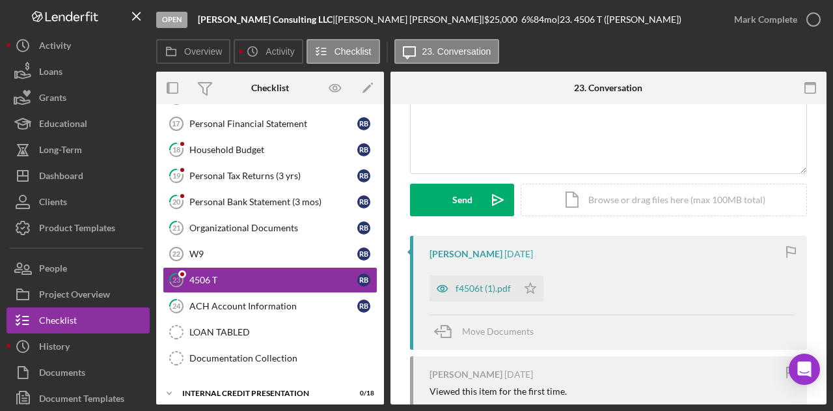
scroll to position [121, 0]
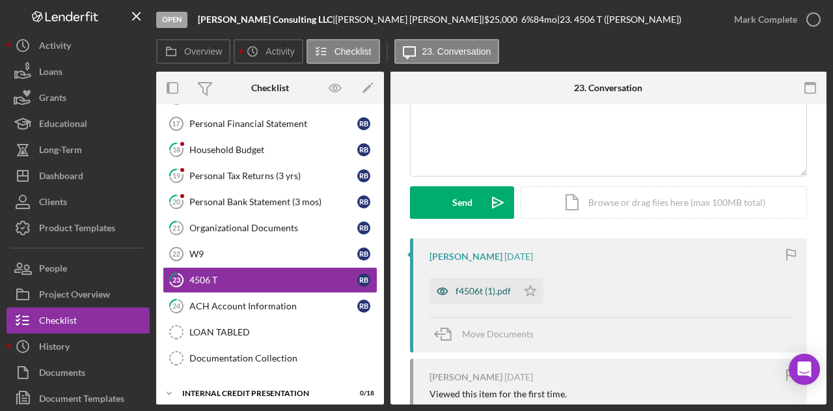
click at [481, 288] on div "f4506t (1).pdf" at bounding box center [483, 291] width 55 height 10
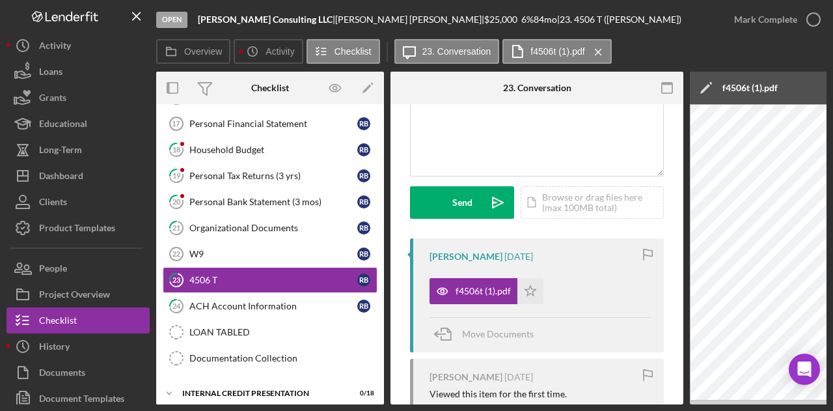
drag, startPoint x: 570, startPoint y: 407, endPoint x: 674, endPoint y: 395, distance: 104.2
click at [674, 395] on div "Open [PERSON_NAME] Consulting LLC | [PERSON_NAME] | $25,000 $25,000 6 % 84 mo |…" at bounding box center [416, 205] width 833 height 411
click at [234, 223] on div "Organizational Documents" at bounding box center [273, 228] width 168 height 10
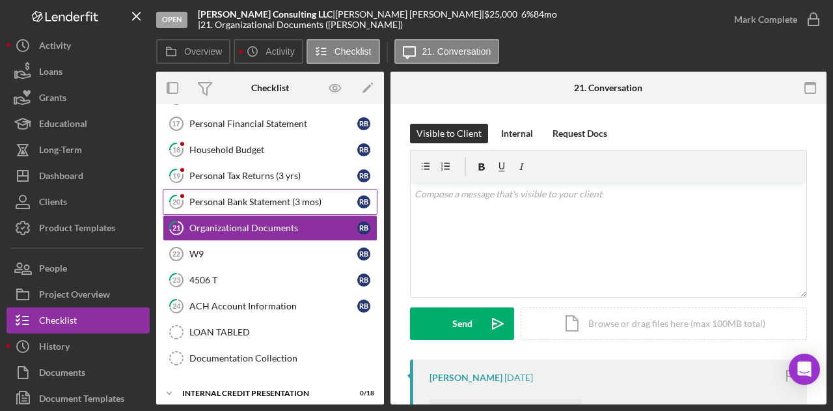
click at [233, 197] on div "Personal Bank Statement (3 mos)" at bounding box center [273, 202] width 168 height 10
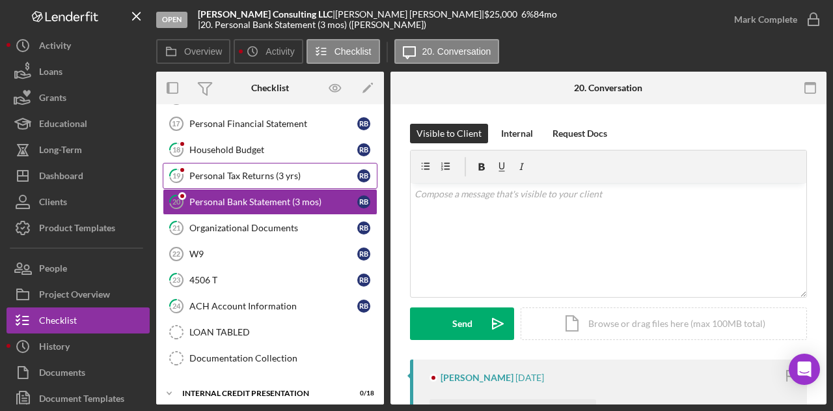
click at [225, 171] on div "Personal Tax Returns (3 yrs)" at bounding box center [273, 176] width 168 height 10
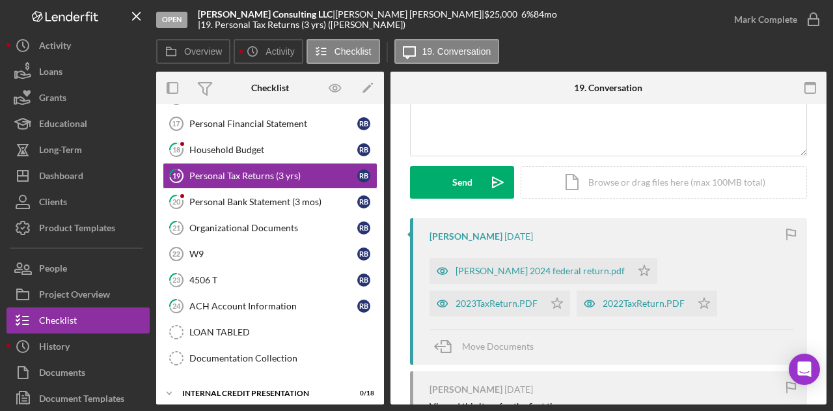
scroll to position [142, 0]
click at [545, 267] on div "[PERSON_NAME] 2024 federal return.pdf" at bounding box center [540, 270] width 169 height 10
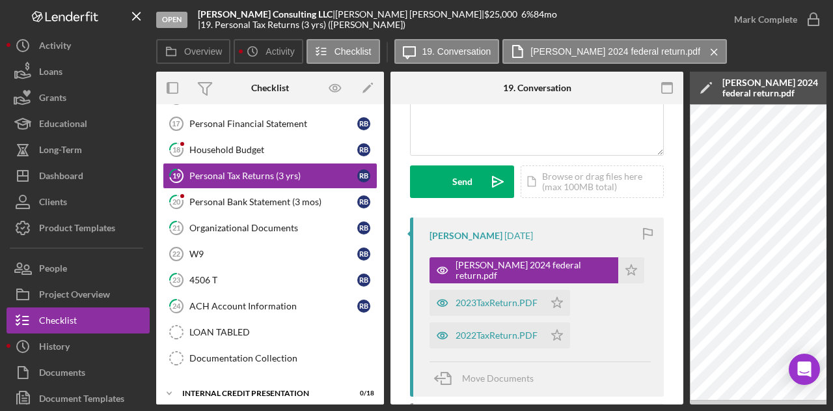
drag, startPoint x: 466, startPoint y: 404, endPoint x: 650, endPoint y: 397, distance: 184.4
click at [650, 397] on div "Overview Internal Workflow Stage Open Icon/Dropdown Arrow Archive (can unarchiv…" at bounding box center [491, 238] width 671 height 333
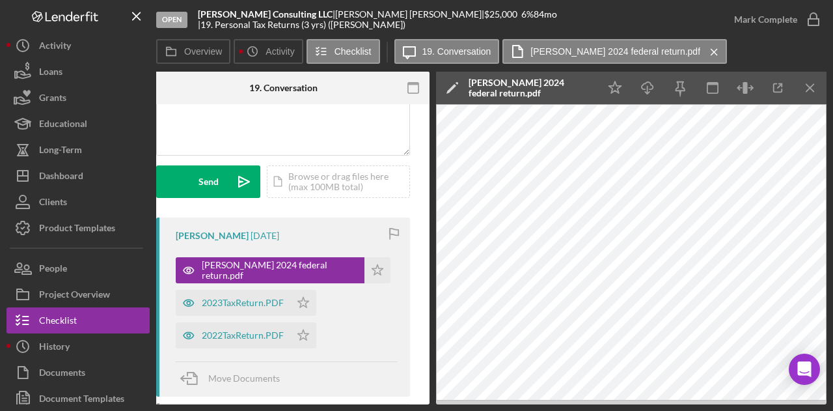
scroll to position [168, 0]
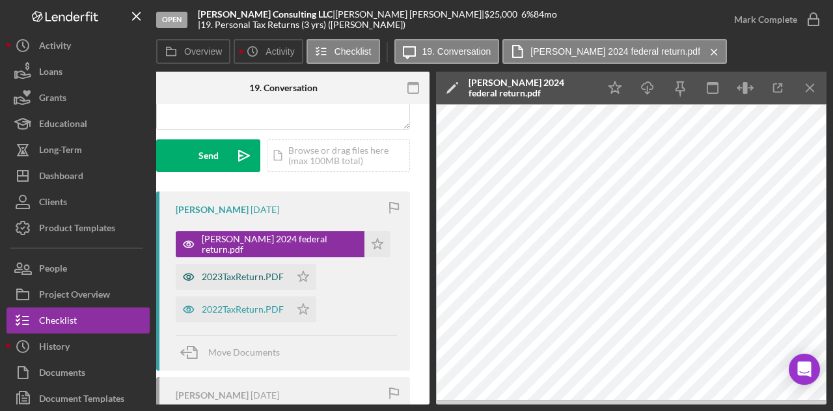
click at [230, 275] on div "2023TaxReturn.PDF" at bounding box center [243, 277] width 82 height 10
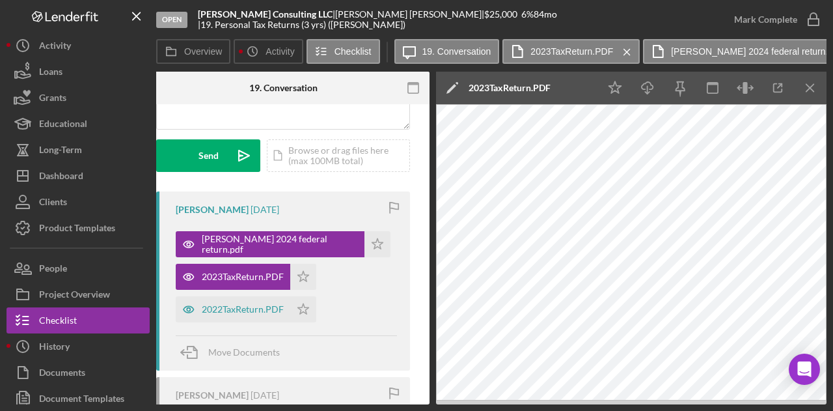
drag, startPoint x: 425, startPoint y: 309, endPoint x: 426, endPoint y: 203, distance: 106.1
click at [426, 203] on div "19 Personal Tax Returns (3 yrs) Visible to Client Internal Request Docs v Color…" at bounding box center [283, 254] width 293 height 300
drag, startPoint x: 257, startPoint y: 305, endPoint x: 244, endPoint y: 307, distance: 12.4
click at [244, 307] on div "2022TaxReturn.PDF" at bounding box center [243, 309] width 82 height 10
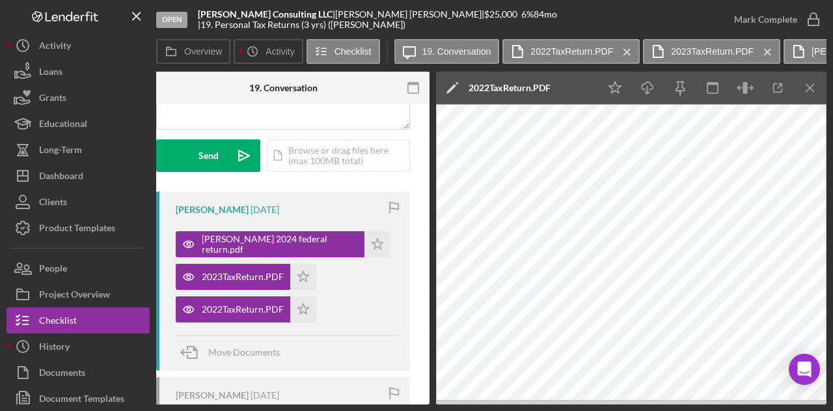
click at [395, 270] on div "[PERSON_NAME] [DATE] [PERSON_NAME] 2024 federal return.pdf Icon/Star 2023TaxRet…" at bounding box center [283, 280] width 254 height 179
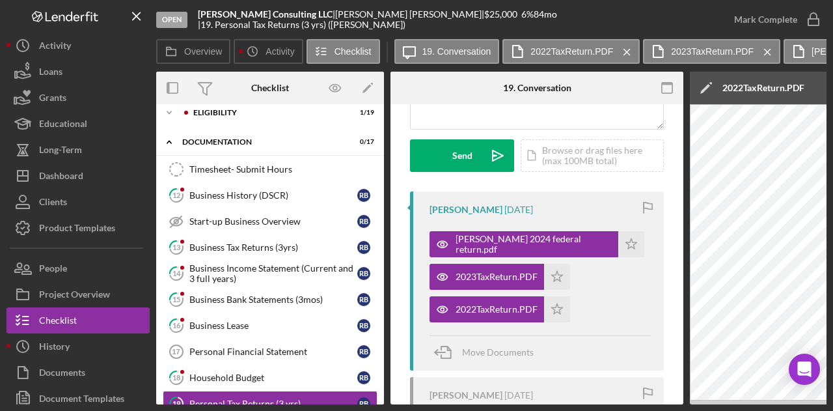
scroll to position [0, 0]
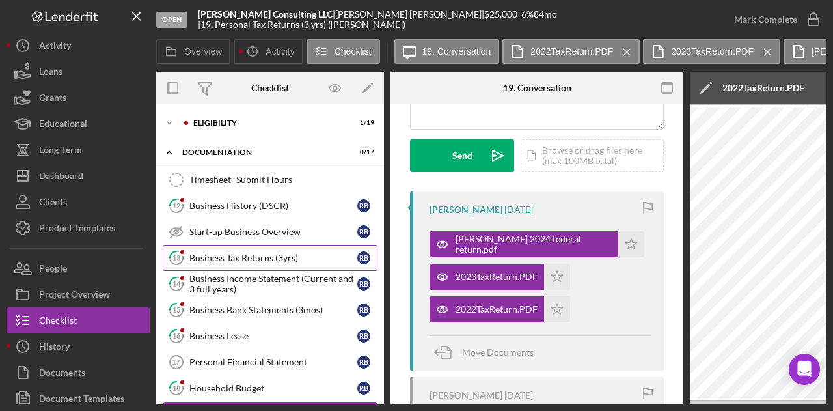
click at [239, 253] on div "Business Tax Returns (3yrs)" at bounding box center [273, 258] width 168 height 10
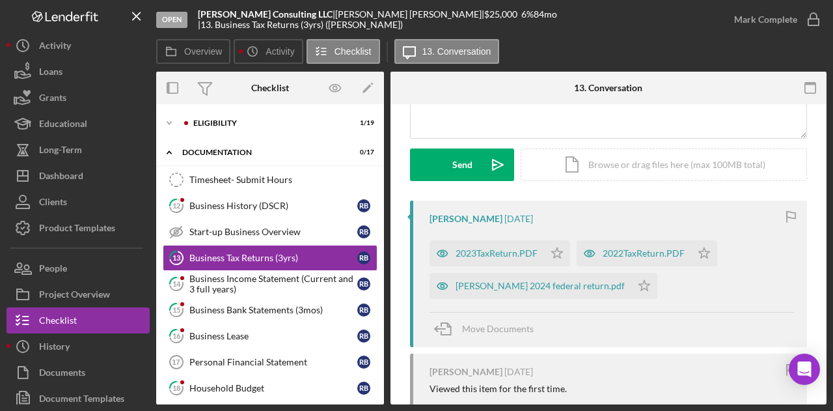
scroll to position [149, 0]
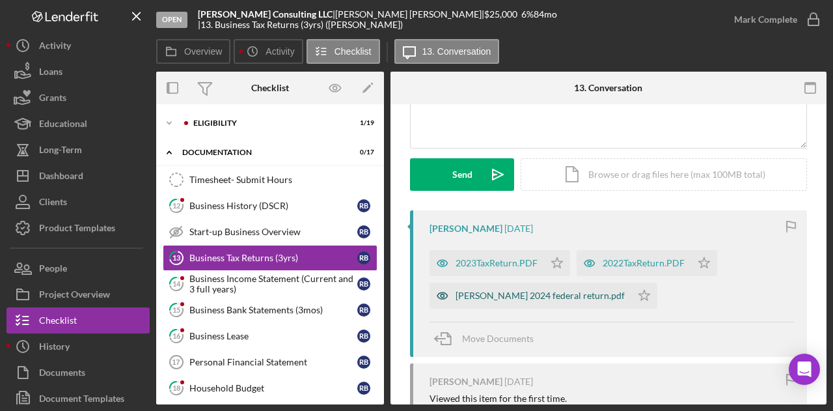
click at [510, 294] on div "[PERSON_NAME] 2024 federal return.pdf" at bounding box center [540, 295] width 169 height 10
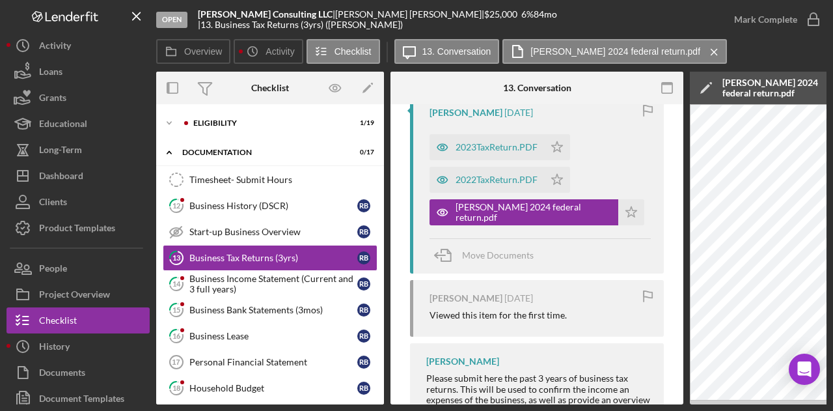
scroll to position [321, 0]
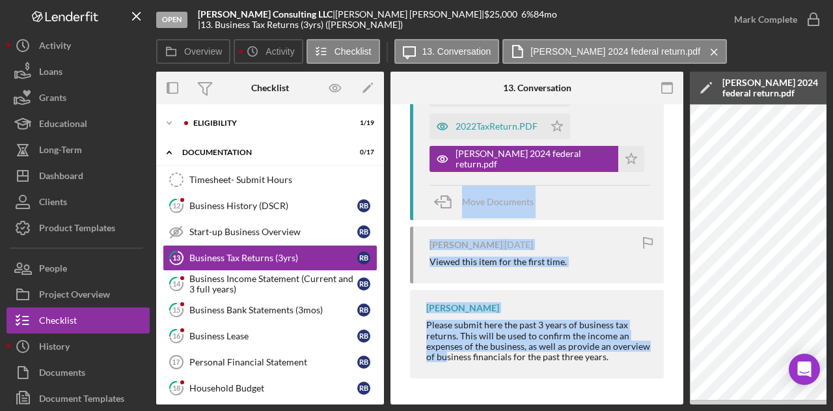
drag, startPoint x: 395, startPoint y: 185, endPoint x: 447, endPoint y: 377, distance: 199.0
click at [447, 377] on div "Visible to Client Internal Request Docs v Color teal Color pink Remove color Ad…" at bounding box center [537, 95] width 293 height 619
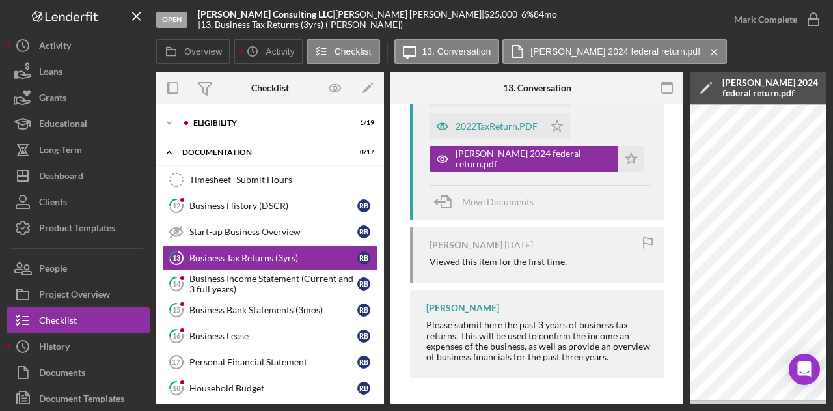
click at [513, 385] on div "Visible to Client Internal Request Docs v Color teal Color pink Remove color Ad…" at bounding box center [537, 95] width 293 height 619
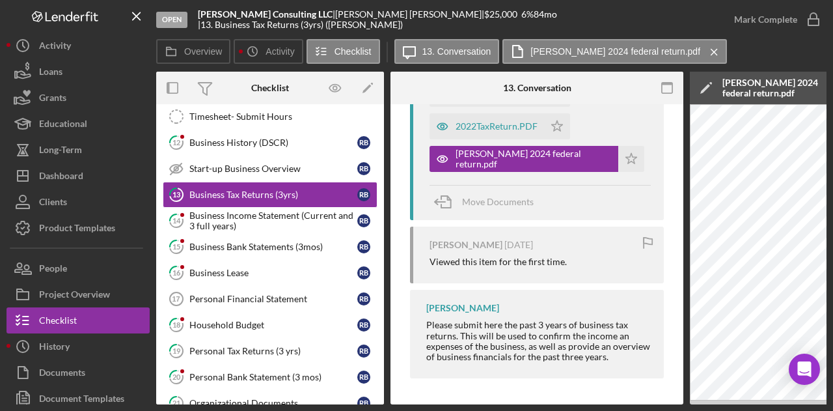
scroll to position [59, 0]
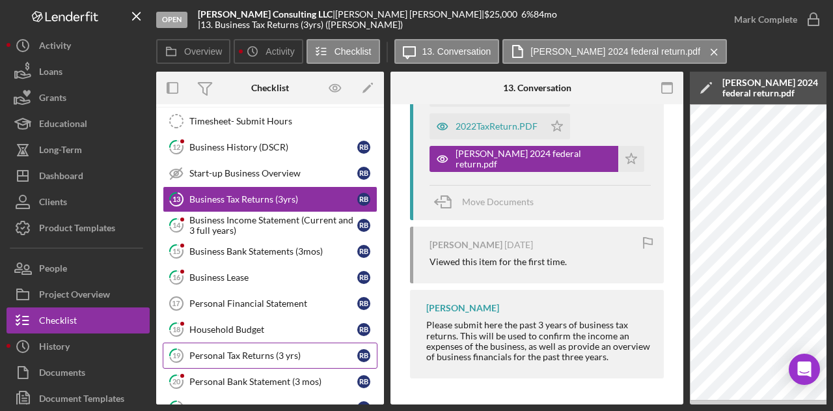
click at [234, 350] on div "Personal Tax Returns (3 yrs)" at bounding box center [273, 355] width 168 height 10
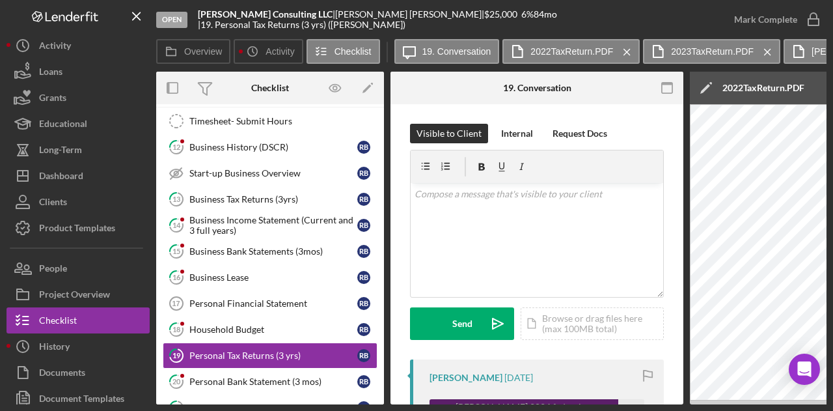
drag, startPoint x: 396, startPoint y: 404, endPoint x: 456, endPoint y: 398, distance: 60.2
click at [456, 398] on div "Open [PERSON_NAME] Consulting LLC | [PERSON_NAME] | $25,000 $25,000 6 % 84 mo |…" at bounding box center [416, 205] width 833 height 411
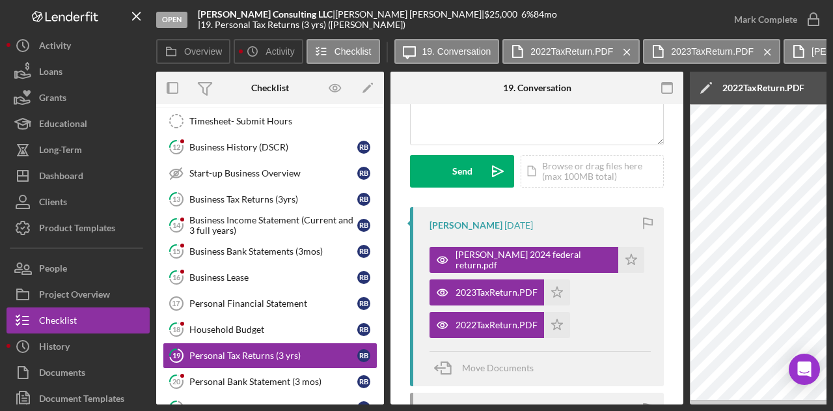
scroll to position [148, 0]
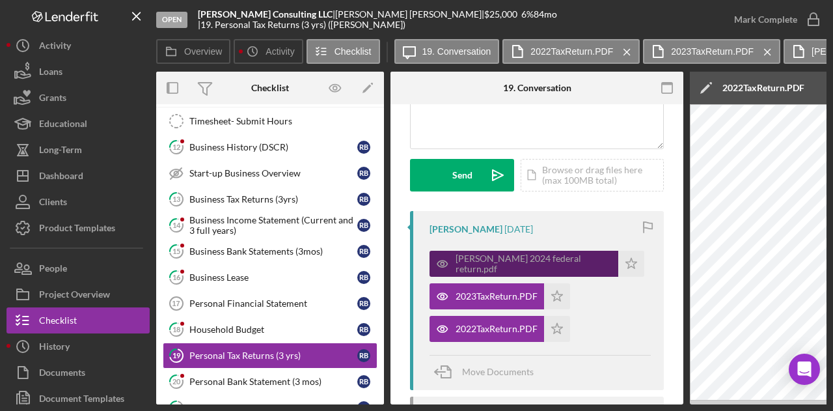
click at [518, 261] on div "[PERSON_NAME] 2024 federal return.pdf" at bounding box center [534, 263] width 156 height 21
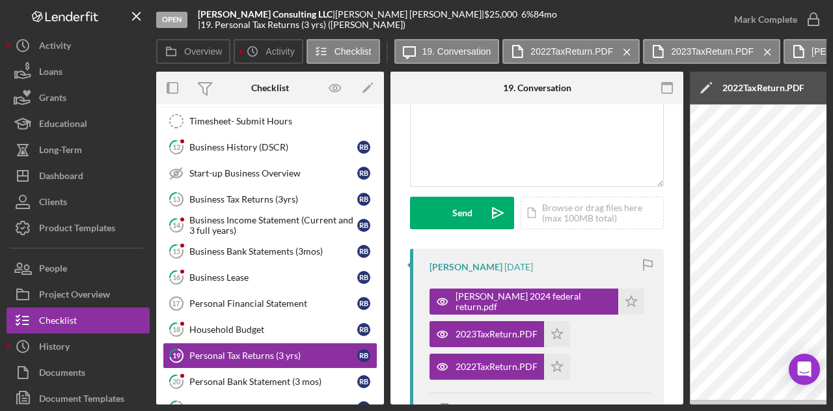
scroll to position [111, 0]
click at [675, 91] on icon "button" at bounding box center [667, 88] width 29 height 29
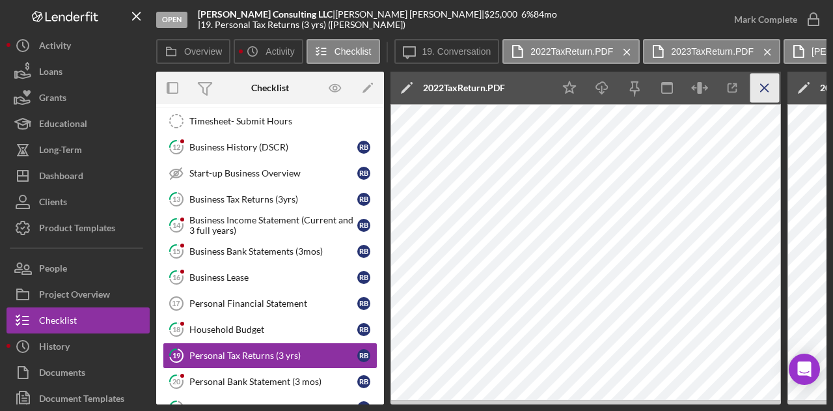
click at [761, 83] on icon "Icon/Menu Close" at bounding box center [765, 88] width 29 height 29
click at [770, 87] on icon "Icon/Menu Close" at bounding box center [765, 88] width 29 height 29
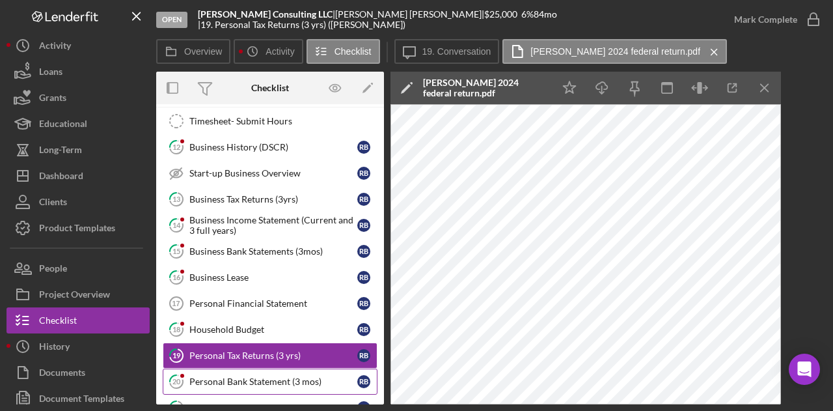
click at [234, 377] on div "Personal Bank Statement (3 mos)" at bounding box center [273, 381] width 168 height 10
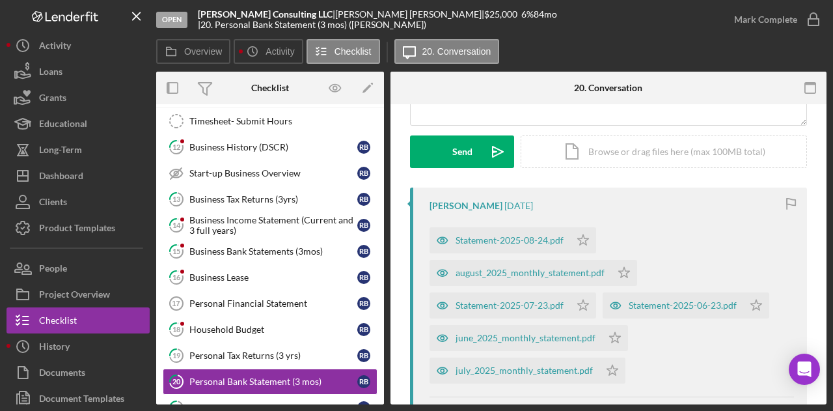
scroll to position [160, 0]
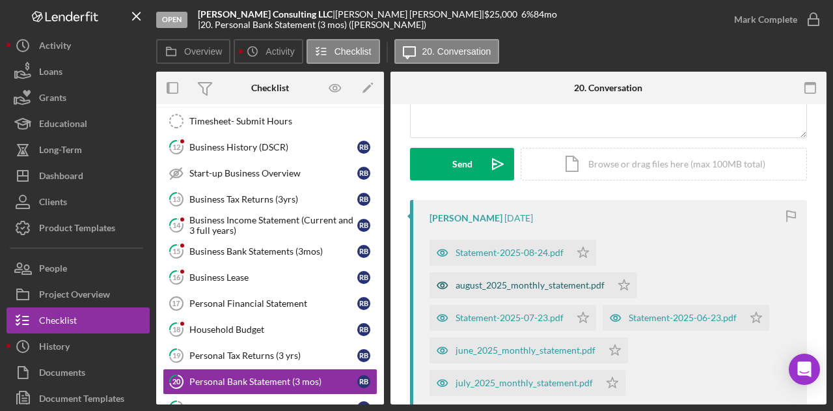
click at [505, 281] on div "august_2025_monthly_statement.pdf" at bounding box center [530, 285] width 149 height 10
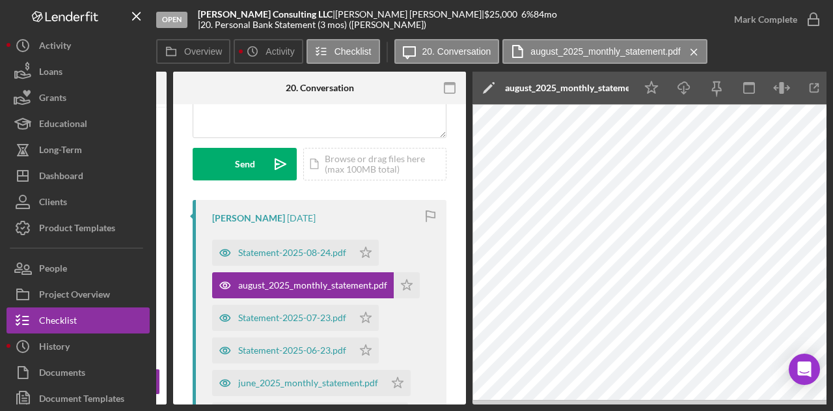
scroll to position [0, 254]
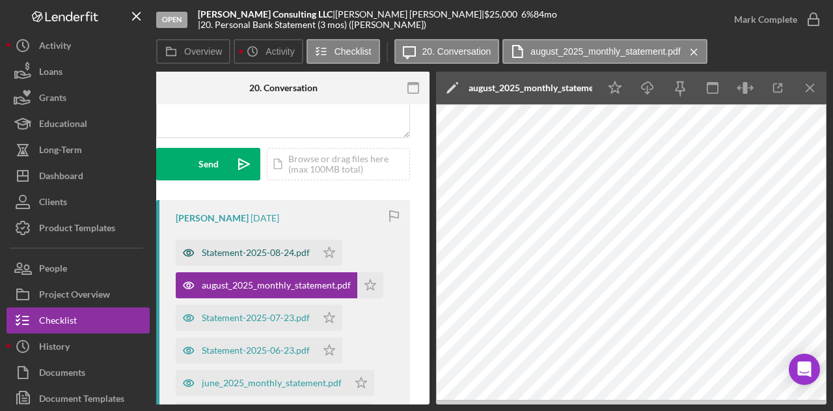
click at [276, 254] on div "Statement-2025-08-24.pdf" at bounding box center [256, 252] width 108 height 10
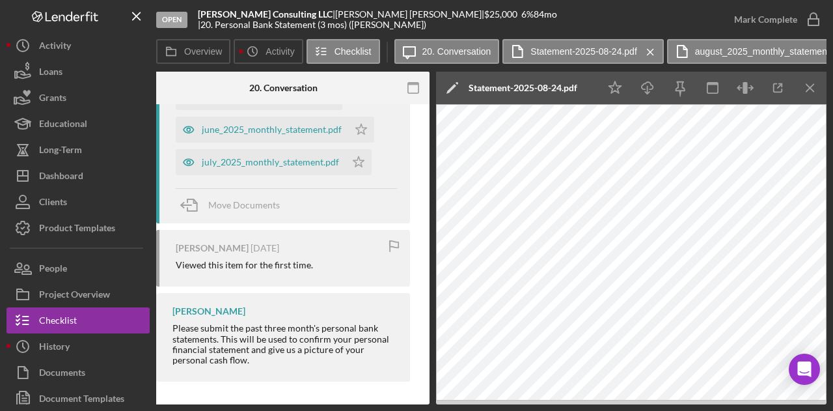
scroll to position [0, 0]
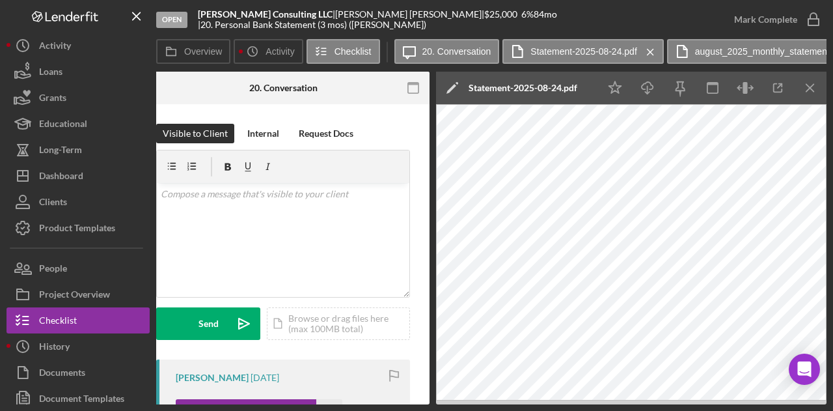
drag, startPoint x: 357, startPoint y: 404, endPoint x: 228, endPoint y: 389, distance: 130.5
click at [206, 398] on div "Overview Internal Workflow Stage Open Icon/Dropdown Arrow Archive (can unarchiv…" at bounding box center [491, 238] width 671 height 333
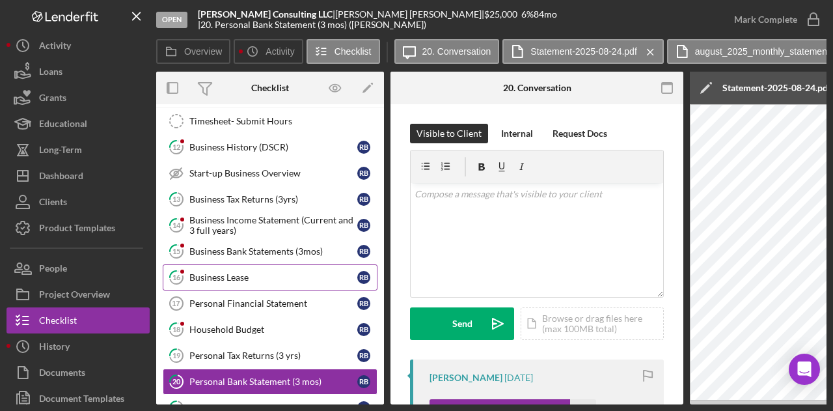
click at [227, 272] on div "Business Lease" at bounding box center [273, 277] width 168 height 10
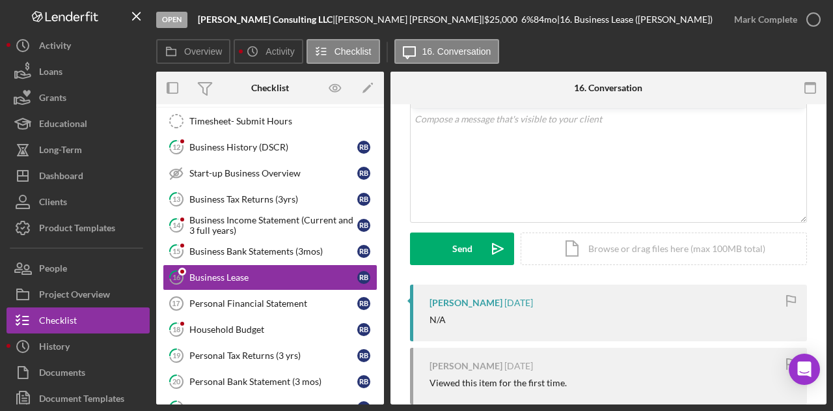
scroll to position [111, 0]
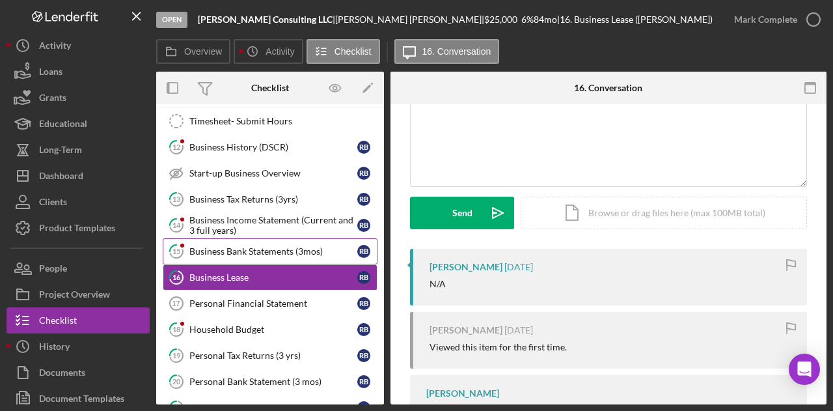
click at [226, 249] on div "Business Bank Statements (3mos)" at bounding box center [273, 251] width 168 height 10
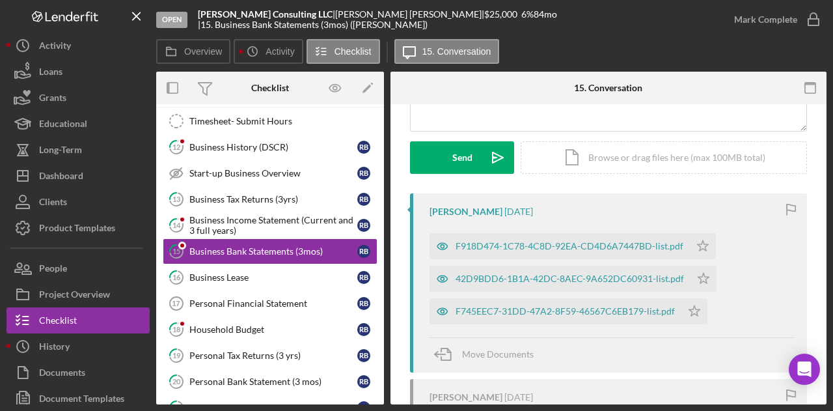
scroll to position [170, 0]
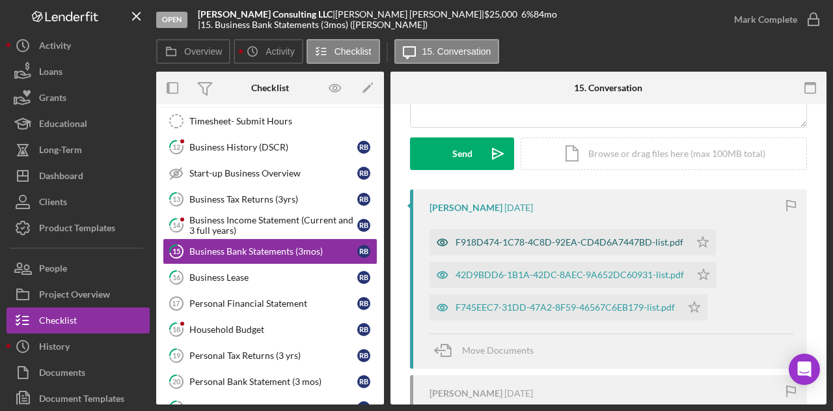
click at [533, 237] on div "F918D474-1C78-4C8D-92EA-CD4D6A7447BD-list.pdf" at bounding box center [570, 242] width 228 height 10
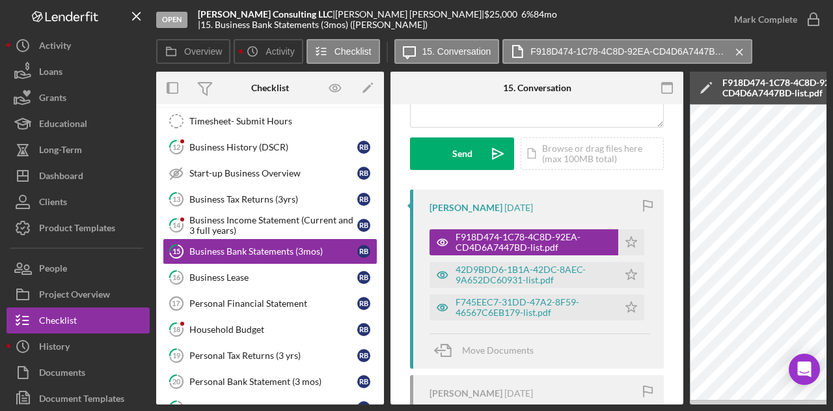
drag, startPoint x: 516, startPoint y: 404, endPoint x: 581, endPoint y: 400, distance: 65.2
click at [581, 400] on div "Overview Internal Workflow Stage Open Icon/Dropdown Arrow Archive (can unarchiv…" at bounding box center [491, 238] width 671 height 333
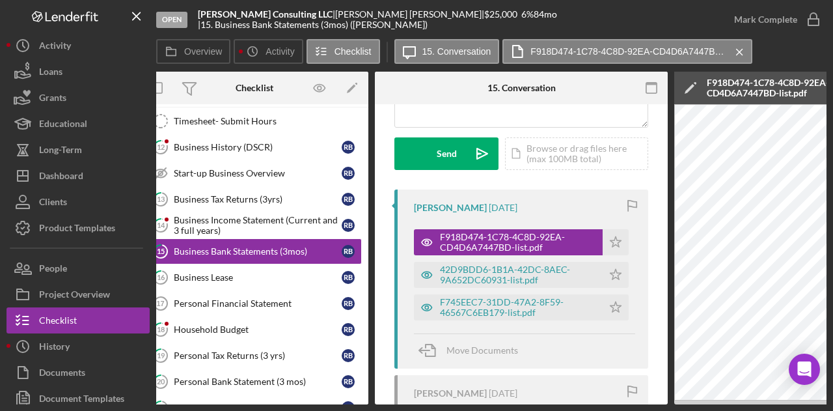
scroll to position [0, 0]
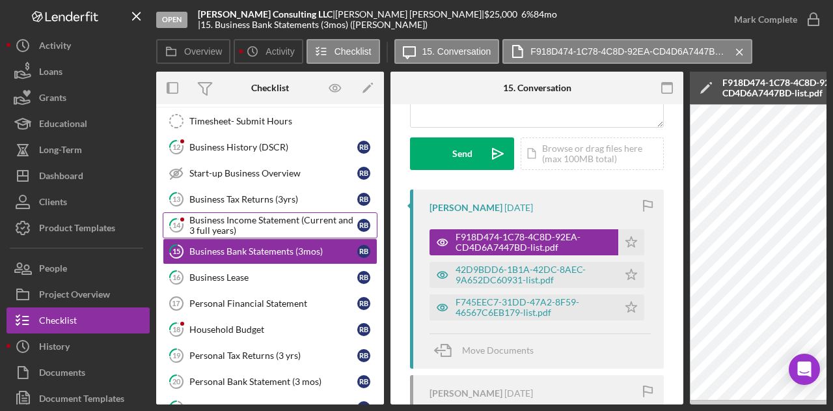
click at [242, 217] on div "Business Income Statement (Current and 3 full years)" at bounding box center [273, 225] width 168 height 21
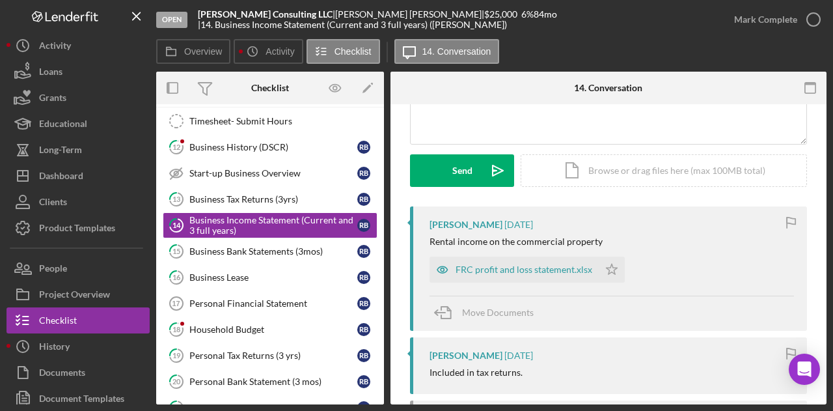
scroll to position [152, 0]
click at [510, 269] on div "FRC profit and loss statement.xlsx" at bounding box center [524, 271] width 137 height 10
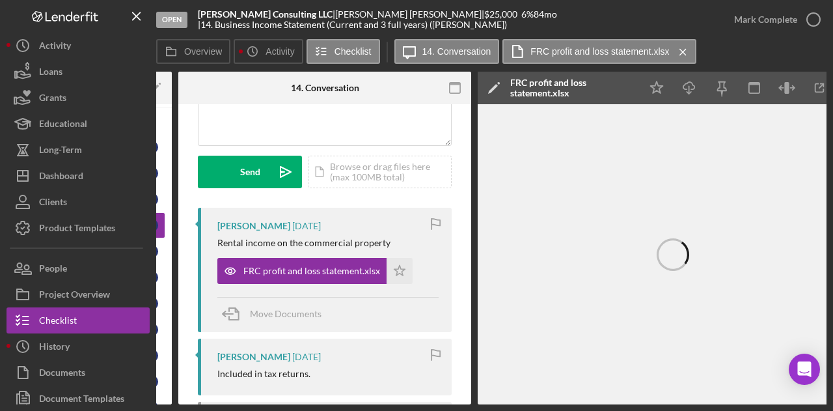
scroll to position [0, 254]
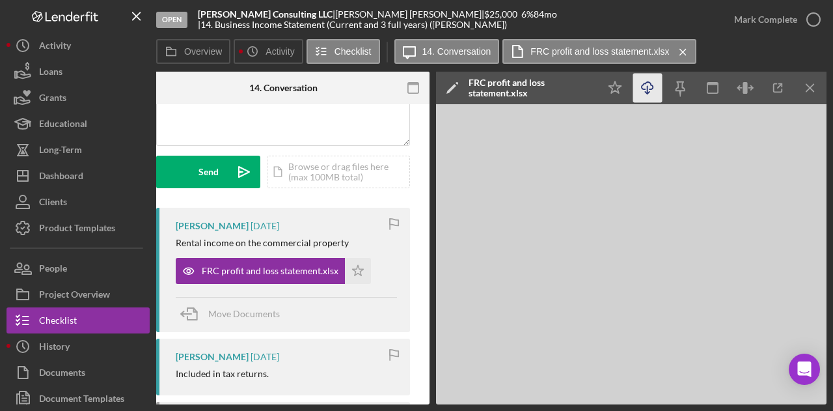
click at [645, 87] on icon "Icon/Download" at bounding box center [648, 88] width 29 height 29
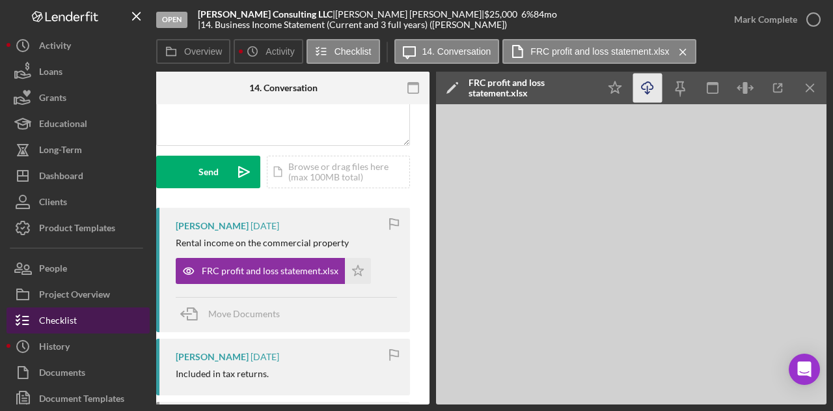
click at [61, 317] on div "Checklist" at bounding box center [58, 321] width 38 height 29
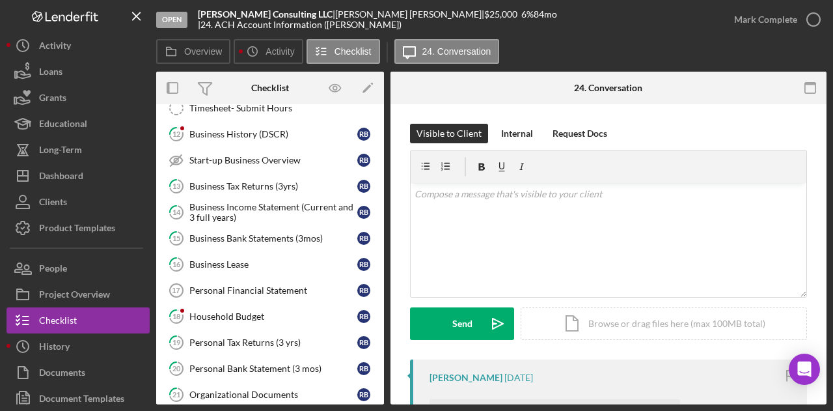
scroll to position [63, 0]
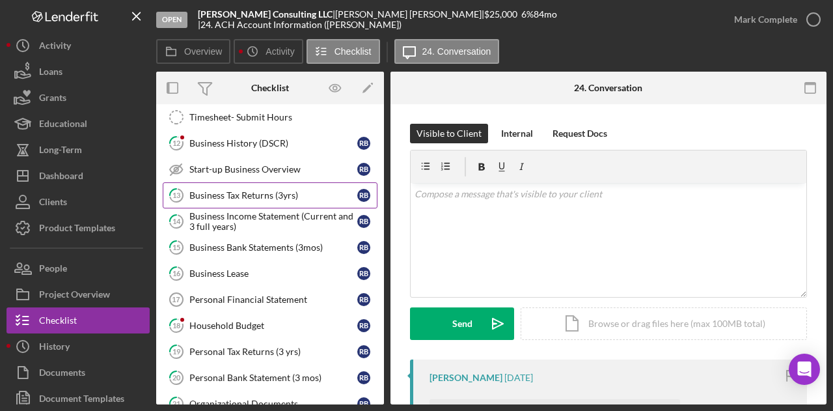
click at [245, 186] on link "13 Business Tax Returns (3yrs) R B" at bounding box center [270, 195] width 215 height 26
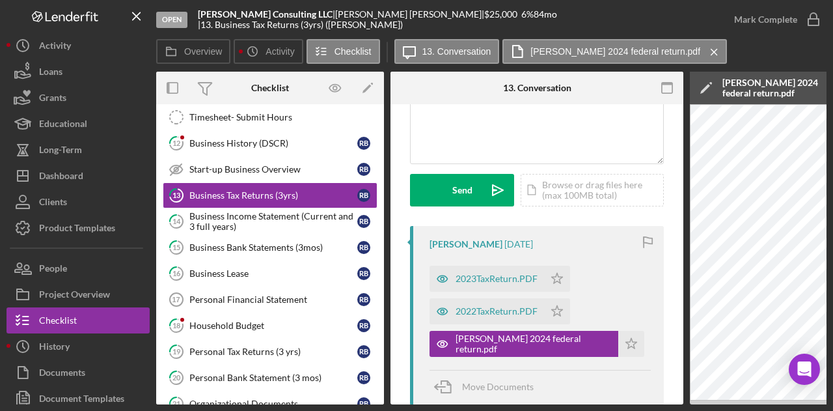
scroll to position [148, 0]
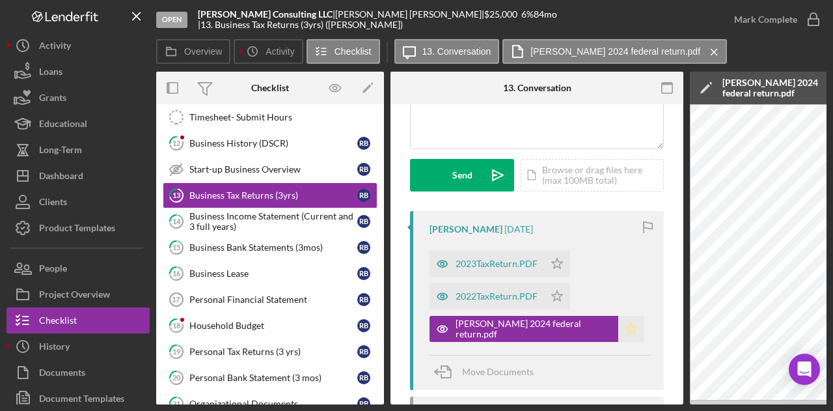
click at [619, 324] on icon "Icon/Star" at bounding box center [632, 329] width 26 height 26
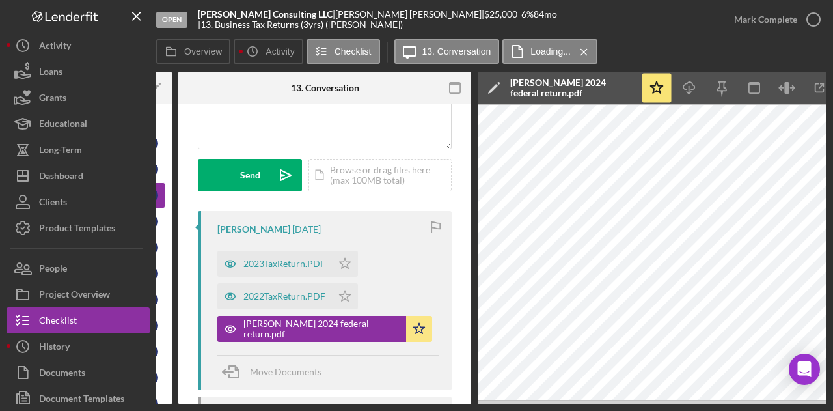
scroll to position [0, 254]
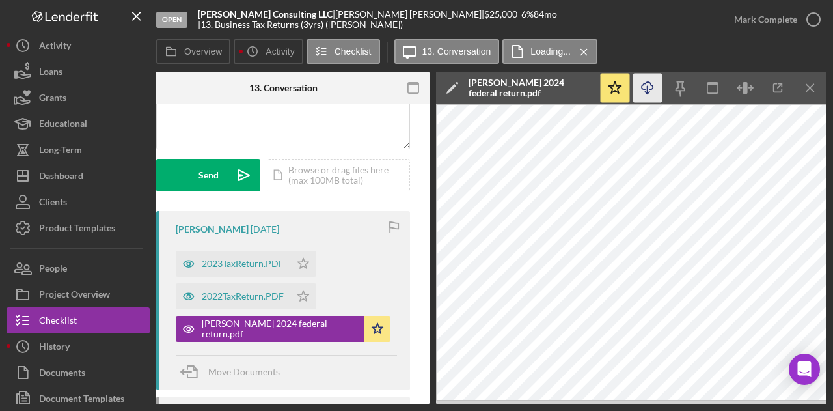
click at [653, 88] on icon "button" at bounding box center [647, 85] width 11 height 7
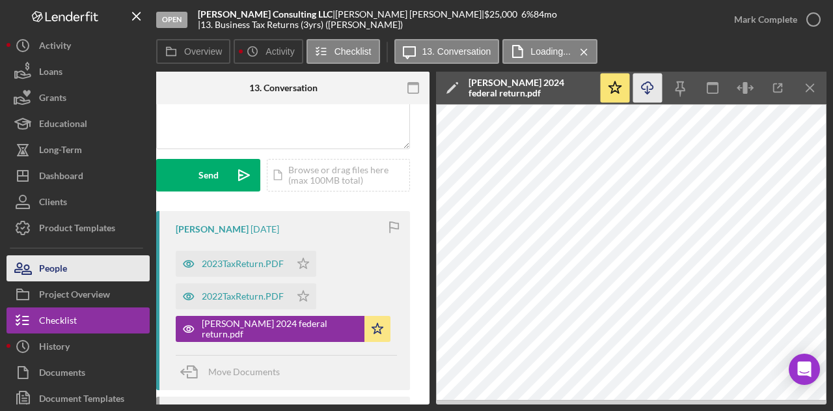
click at [70, 266] on button "People" at bounding box center [78, 268] width 143 height 26
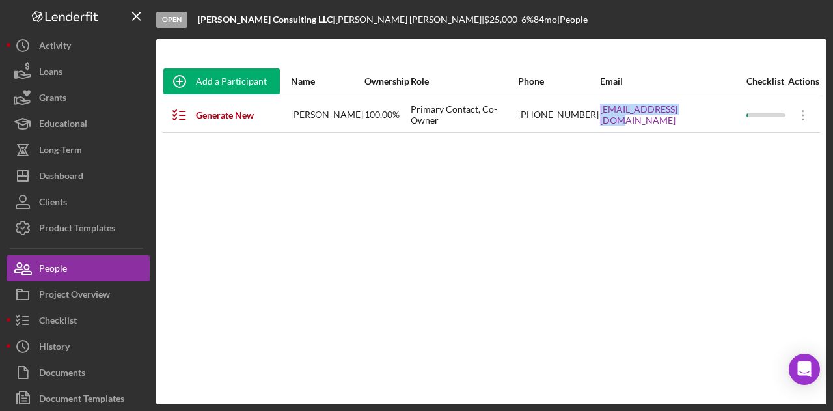
drag, startPoint x: 635, startPoint y: 119, endPoint x: 727, endPoint y: 117, distance: 91.8
click at [727, 117] on tr "Generate New Items [PERSON_NAME] 100.00% Primary Contact, Co-Owner [PHONE_NUMBE…" at bounding box center [492, 115] width 658 height 35
click at [712, 112] on link "[EMAIL_ADDRESS][DOMAIN_NAME]" at bounding box center [672, 114] width 145 height 21
copy tr "[EMAIL_ADDRESS][DOMAIN_NAME]"
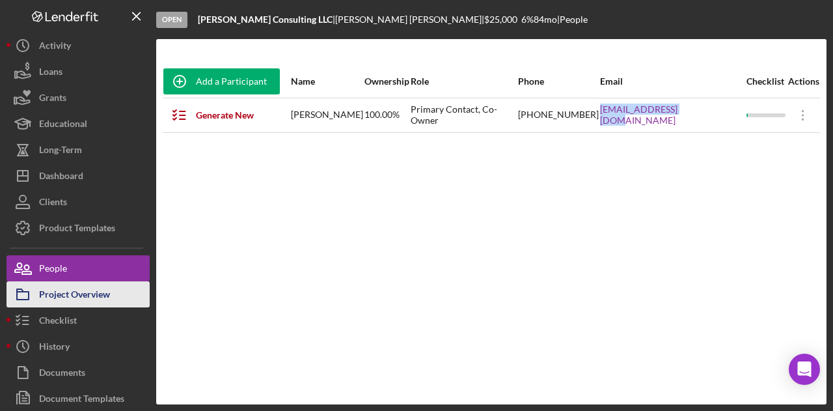
click at [69, 294] on div "Project Overview" at bounding box center [74, 295] width 71 height 29
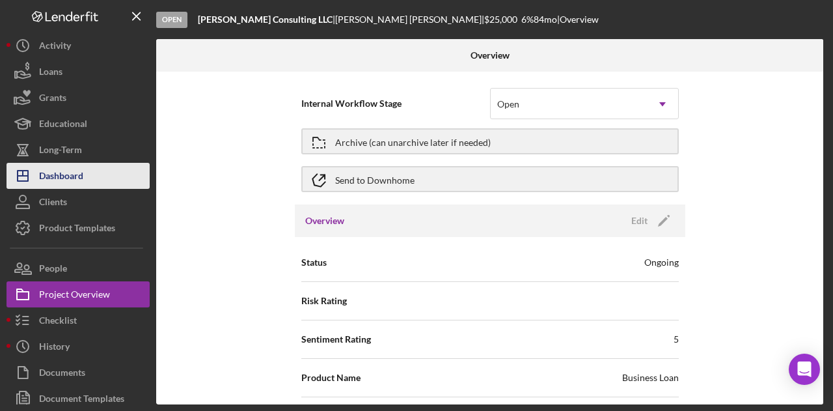
click at [65, 165] on div "Dashboard" at bounding box center [61, 177] width 44 height 29
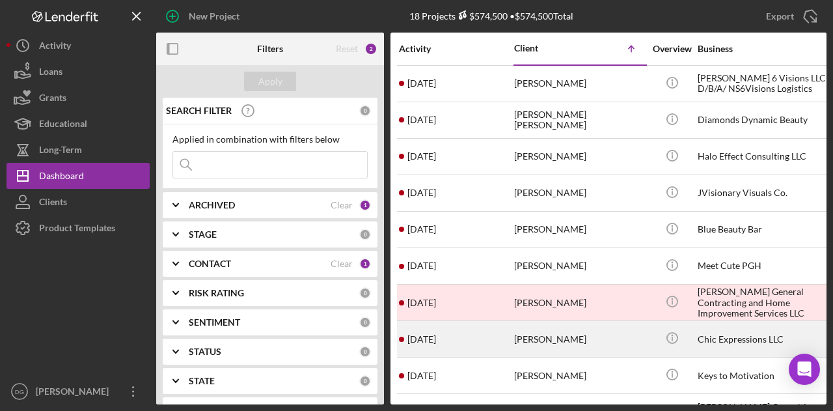
click at [561, 335] on div "[PERSON_NAME]" at bounding box center [579, 339] width 130 height 35
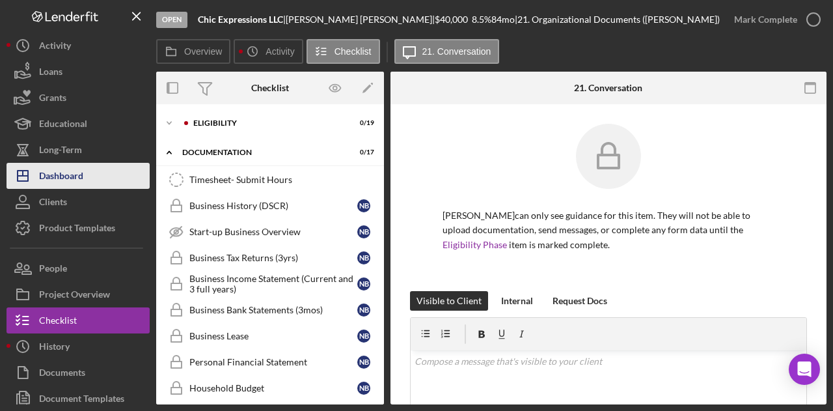
click at [83, 165] on div "Dashboard" at bounding box center [61, 177] width 44 height 29
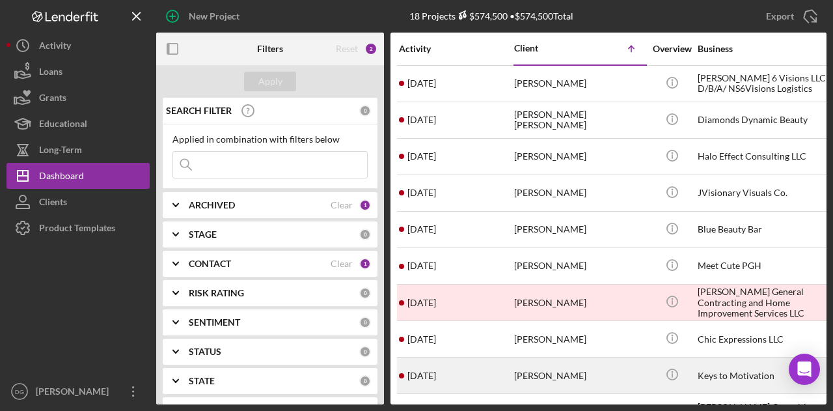
click at [550, 374] on div "[PERSON_NAME]" at bounding box center [579, 375] width 130 height 35
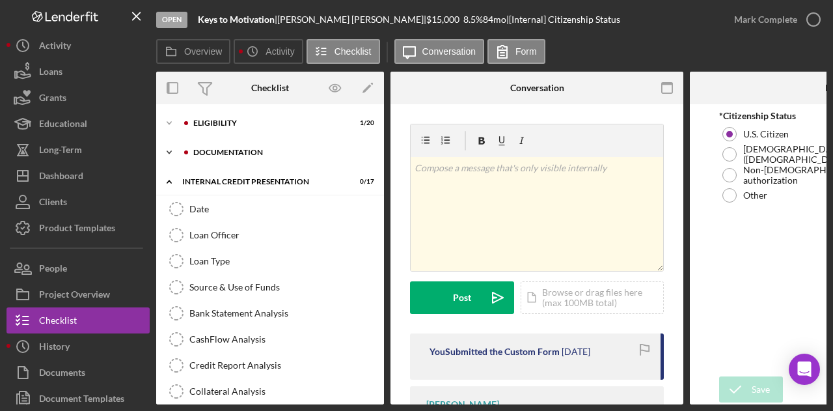
click at [229, 152] on div "documentation" at bounding box center [280, 152] width 174 height 8
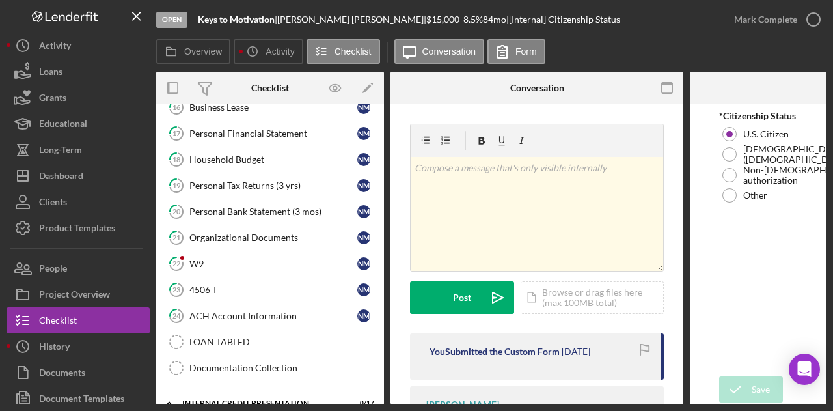
scroll to position [230, 0]
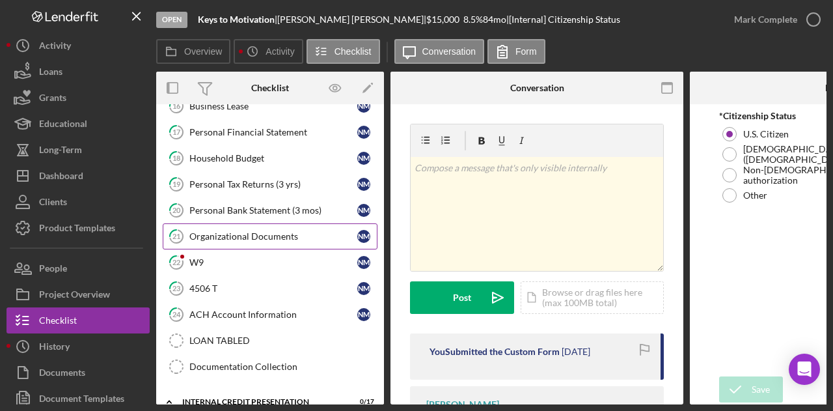
click at [242, 238] on link "21 Organizational Documents N M" at bounding box center [270, 236] width 215 height 26
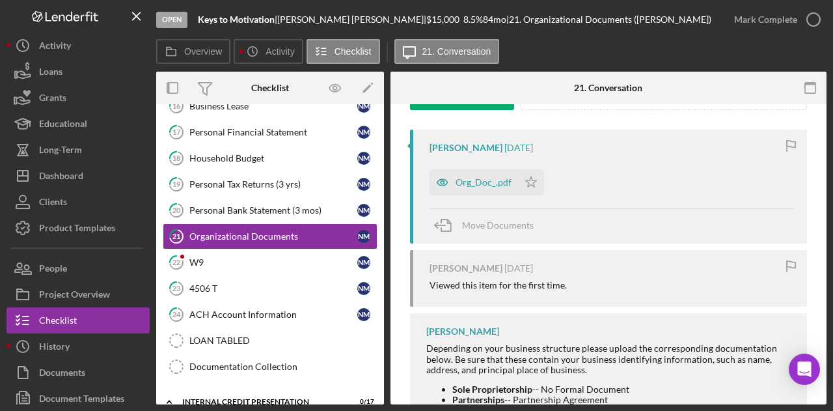
scroll to position [225, 0]
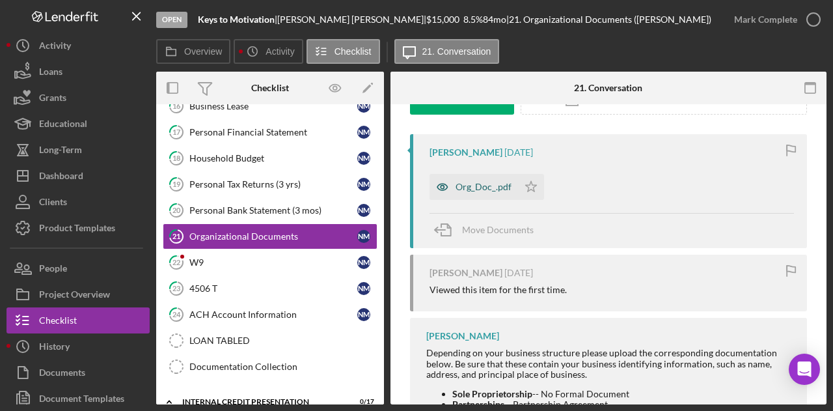
click at [499, 187] on div "Org_Doc_.pdf" at bounding box center [484, 187] width 56 height 10
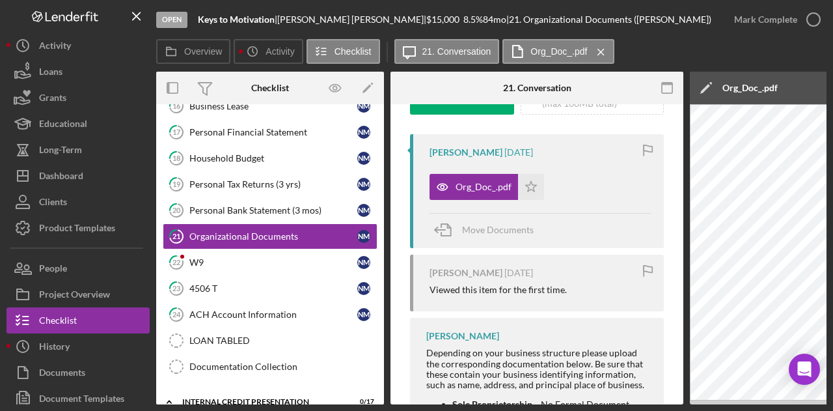
drag, startPoint x: 526, startPoint y: 405, endPoint x: 675, endPoint y: 390, distance: 149.2
click at [675, 390] on div "Open Keys to Motivation | [PERSON_NAME] | $15,000 $15,000 8.5 % 84 mo | 21. Org…" at bounding box center [416, 205] width 833 height 411
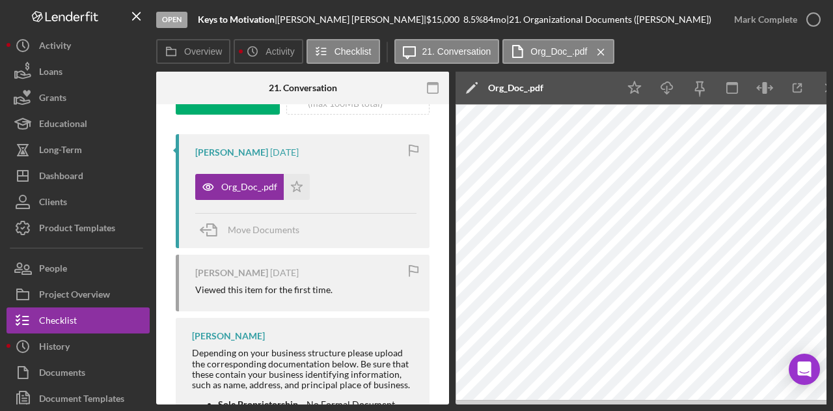
scroll to position [0, 254]
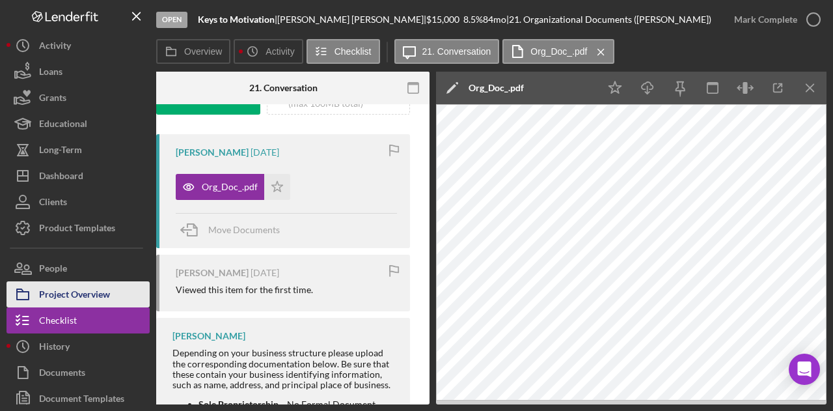
click at [87, 297] on div "Project Overview" at bounding box center [74, 295] width 71 height 29
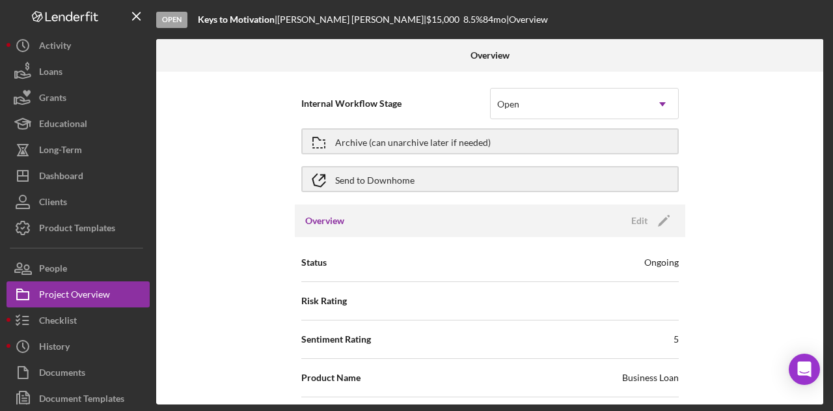
click at [66, 254] on div "Icon/History Activity Loans Grants Educational Long-Term Icon/Dashboard Dashboa…" at bounding box center [78, 235] width 143 height 405
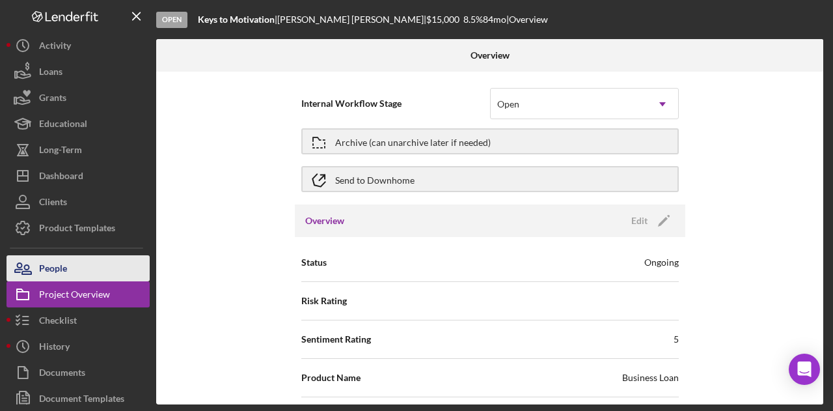
click at [62, 265] on div "People" at bounding box center [53, 269] width 28 height 29
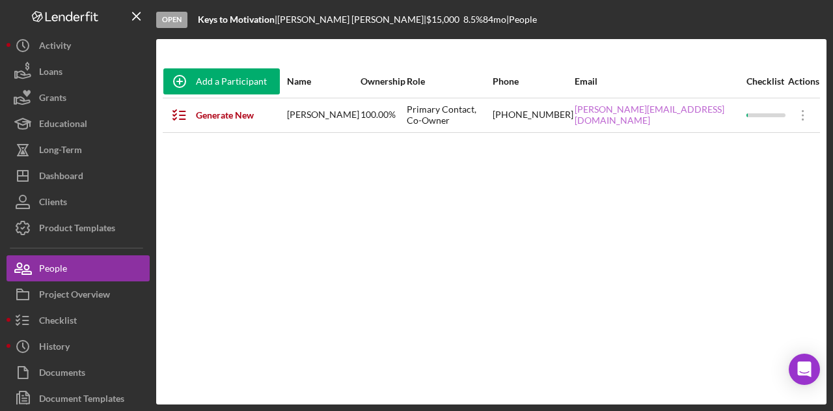
click at [673, 114] on link "[PERSON_NAME][EMAIL_ADDRESS][DOMAIN_NAME]" at bounding box center [660, 114] width 171 height 21
